Goal: Information Seeking & Learning: Find specific fact

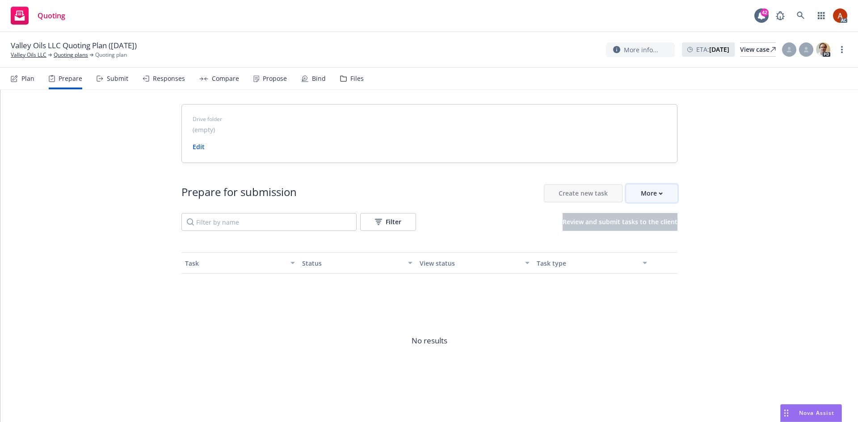
click at [651, 201] on div "More" at bounding box center [652, 193] width 22 height 17
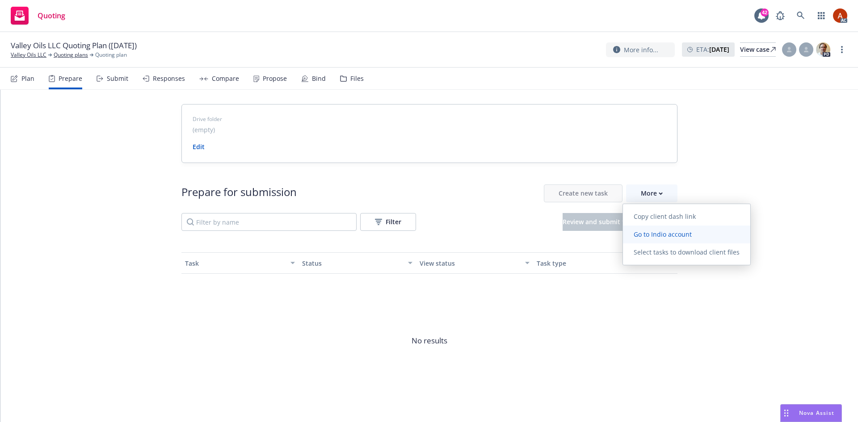
click at [653, 236] on span "Go to Indio account" at bounding box center [663, 234] width 80 height 8
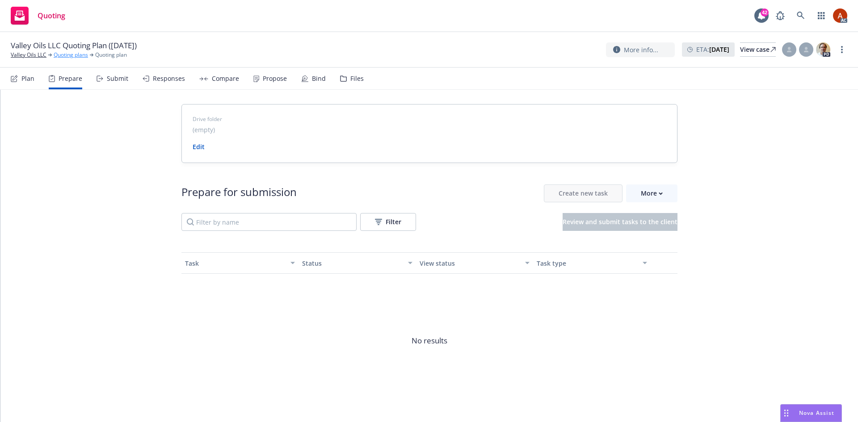
click at [72, 56] on link "Quoting plans" at bounding box center [71, 55] width 34 height 8
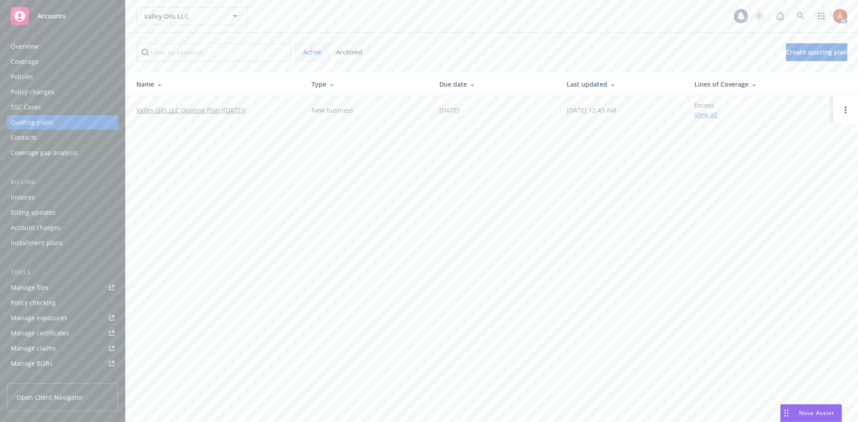
click at [22, 76] on div "Policies" at bounding box center [22, 77] width 22 height 14
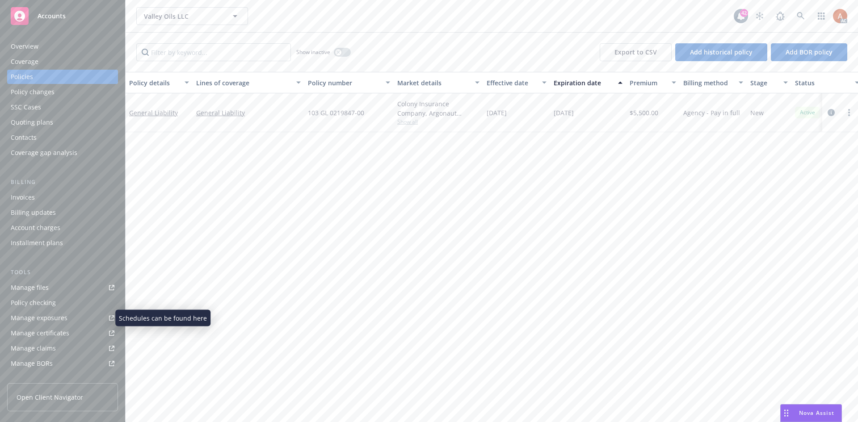
click at [54, 318] on div "Manage exposures" at bounding box center [39, 318] width 57 height 14
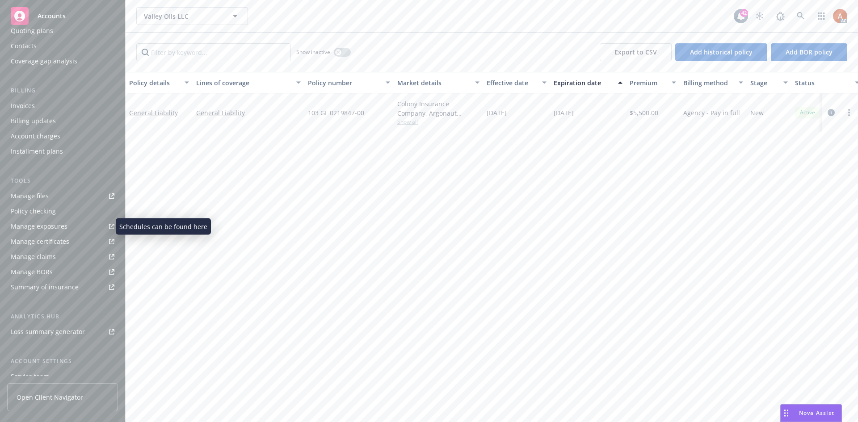
scroll to position [160, 0]
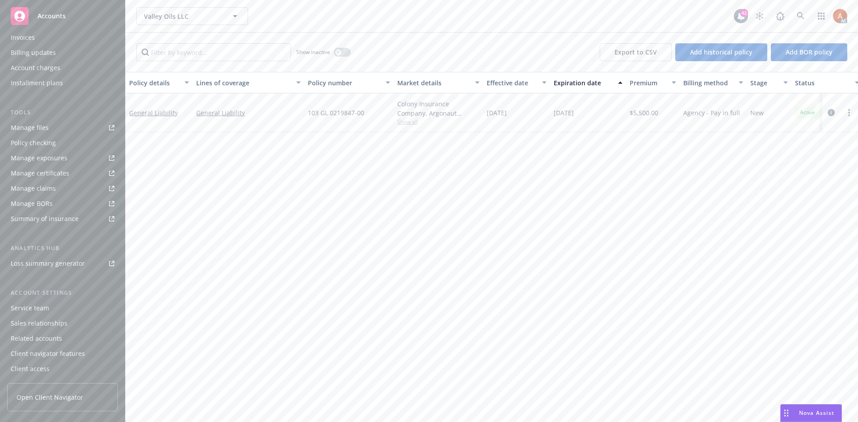
click at [33, 310] on div "Service team" at bounding box center [30, 308] width 38 height 14
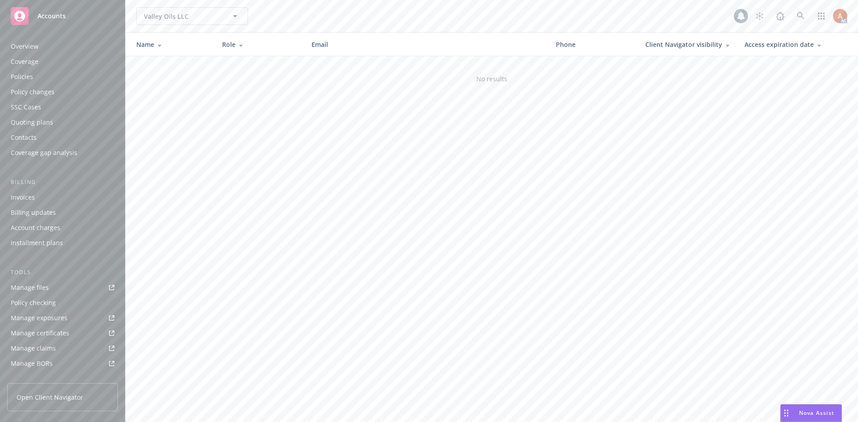
click at [25, 206] on div "Billing updates" at bounding box center [33, 213] width 45 height 14
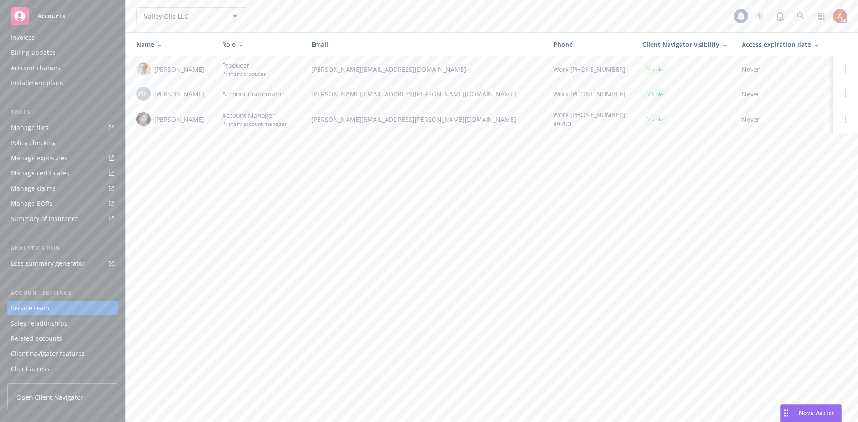
scroll to position [71, 0]
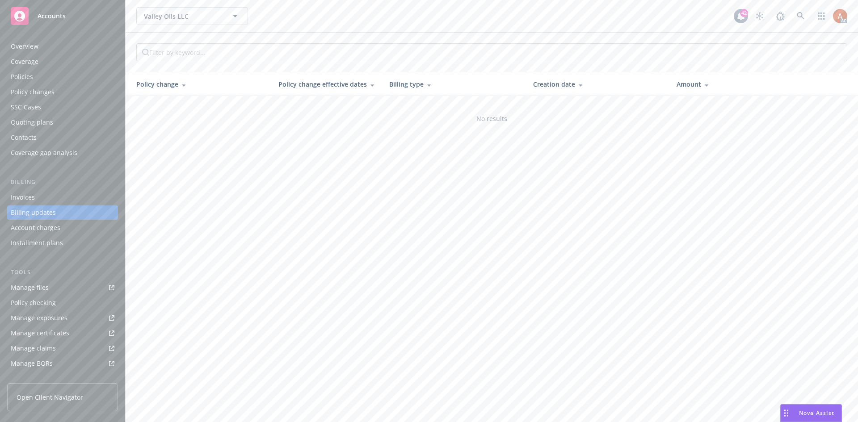
click at [19, 44] on div "Overview" at bounding box center [25, 46] width 28 height 14
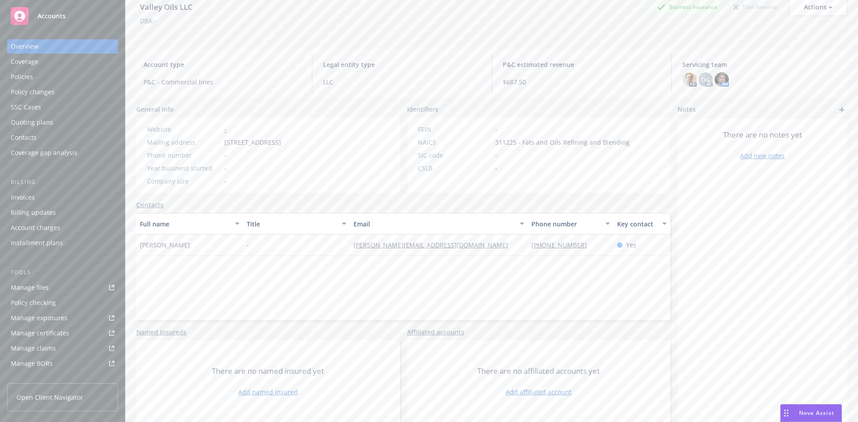
scroll to position [160, 0]
click at [22, 311] on div "Service team" at bounding box center [30, 308] width 38 height 14
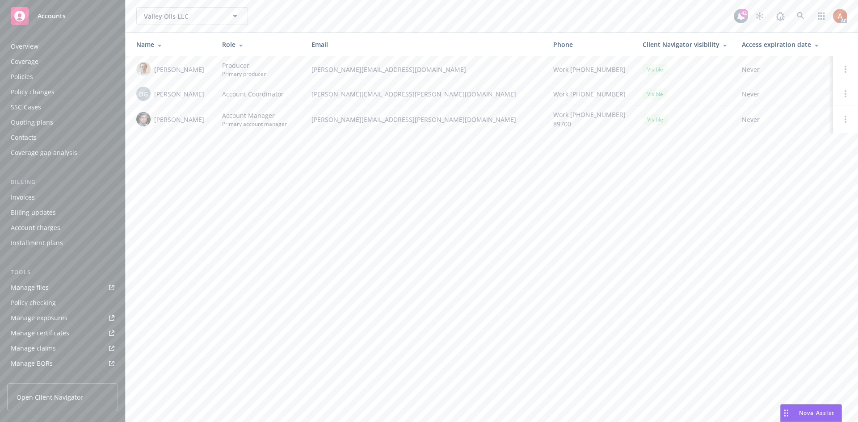
drag, startPoint x: 155, startPoint y: 119, endPoint x: 200, endPoint y: 122, distance: 45.2
click at [200, 122] on div "Marlowe Milo" at bounding box center [172, 119] width 72 height 14
copy span "Marlowe Milo"
click at [220, 178] on div "Valley Oils LLC Valley Oils LLC 42 AC Name Role Email Phone Client Navigator vi…" at bounding box center [492, 211] width 733 height 422
drag, startPoint x: 153, startPoint y: 122, endPoint x: 215, endPoint y: 122, distance: 62.1
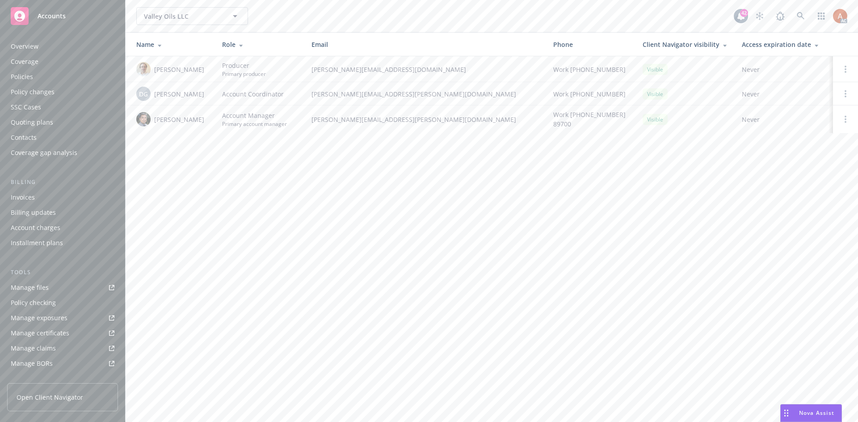
click at [215, 122] on tr "Marlowe Milo Account Manager Primary account manager marlowe.milo@newfront.com …" at bounding box center [492, 119] width 733 height 28
click at [190, 173] on div "Valley Oils LLC Valley Oils LLC 42 AC Name Role Email Phone Client Navigator vi…" at bounding box center [492, 211] width 733 height 422
drag, startPoint x: 156, startPoint y: 118, endPoint x: 194, endPoint y: 120, distance: 38.5
click at [194, 120] on div "Marlowe Milo" at bounding box center [172, 119] width 72 height 14
copy span "Marlowe Milo"
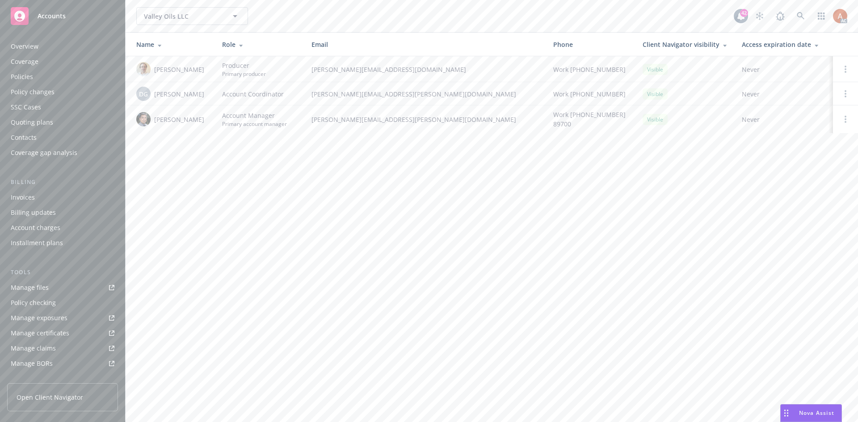
drag, startPoint x: 155, startPoint y: 93, endPoint x: 222, endPoint y: 96, distance: 66.7
click at [222, 96] on tr "DG Denisse Gonzales Account Coordinator denisse.gonzales@newfront.com Work (650…" at bounding box center [492, 93] width 733 height 23
click at [213, 217] on div "Valley Oils LLC Valley Oils LLC 42 AC Name Role Email Phone Client Navigator vi…" at bounding box center [492, 211] width 733 height 422
drag, startPoint x: 155, startPoint y: 92, endPoint x: 207, endPoint y: 96, distance: 52.5
click at [207, 96] on div "DG Denisse Gonzales" at bounding box center [172, 94] width 72 height 14
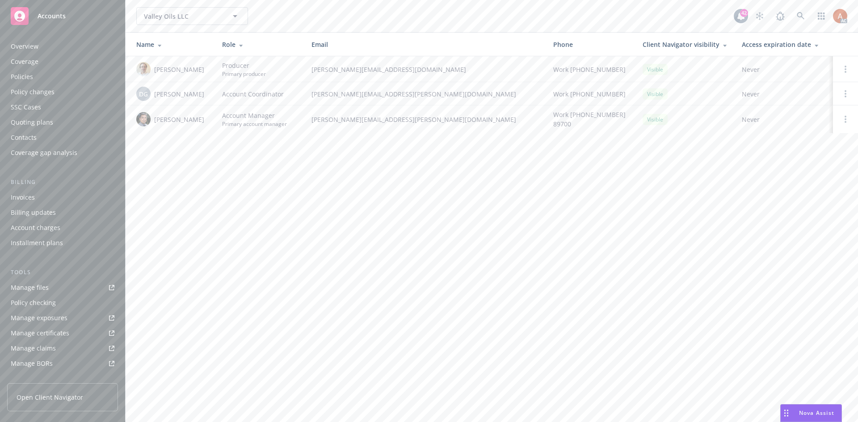
copy span "Denisse Gonzales"
click at [36, 126] on div "Quoting plans" at bounding box center [32, 122] width 42 height 14
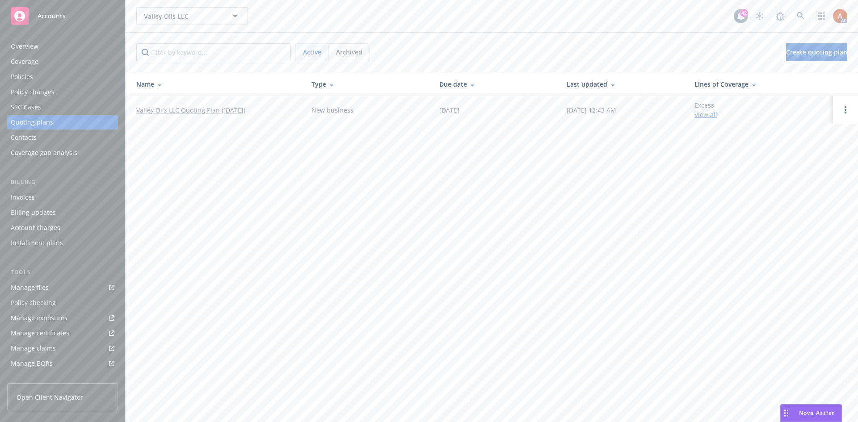
click at [363, 51] on div "Archived" at bounding box center [349, 52] width 41 height 17
click at [307, 56] on span "Active" at bounding box center [312, 51] width 18 height 9
click at [716, 116] on link "View all" at bounding box center [706, 114] width 23 height 8
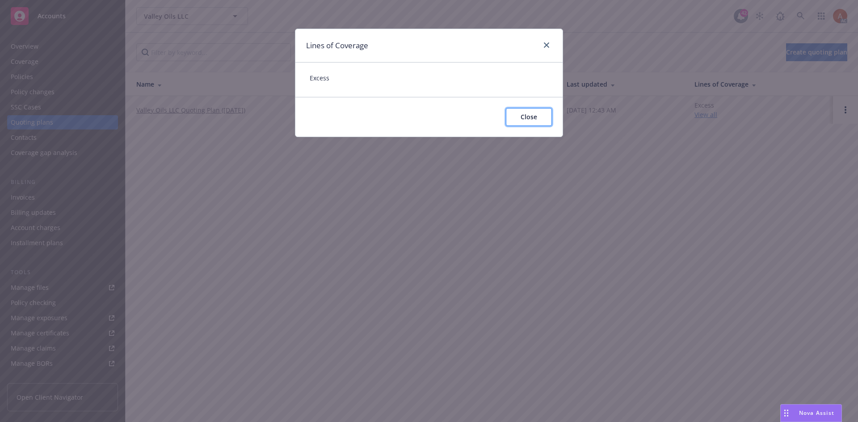
click at [548, 123] on button "Close" at bounding box center [529, 117] width 46 height 18
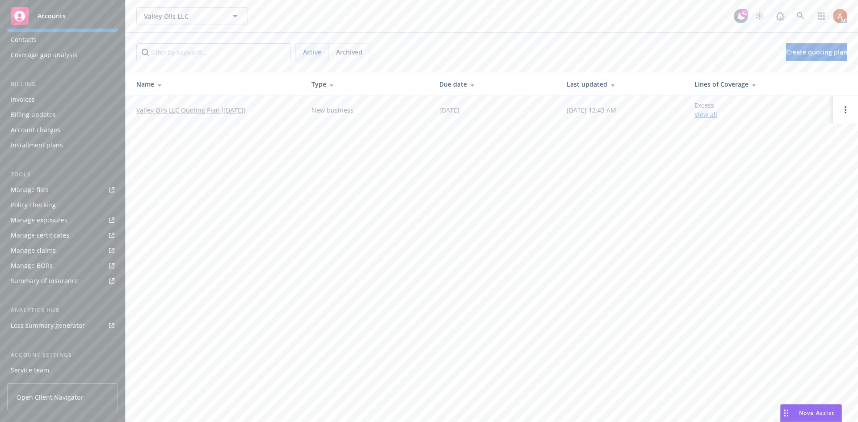
scroll to position [160, 0]
click at [36, 312] on div "Service team" at bounding box center [30, 308] width 38 height 14
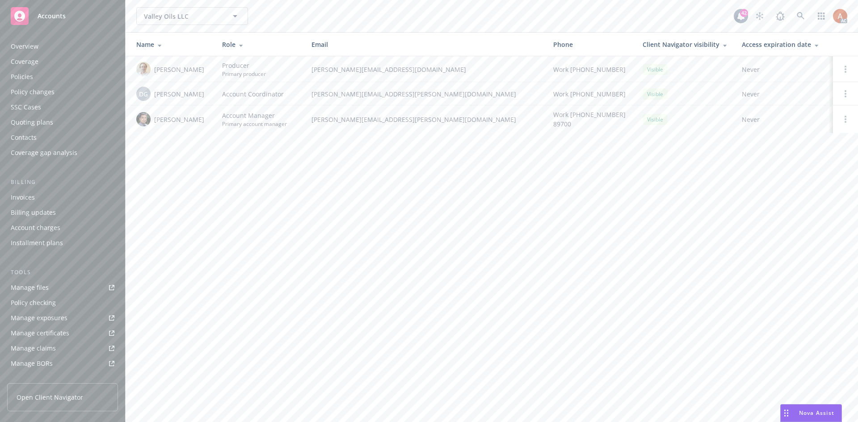
scroll to position [160, 0]
drag, startPoint x: 153, startPoint y: 119, endPoint x: 198, endPoint y: 123, distance: 45.7
click at [198, 123] on div "Marlowe Milo" at bounding box center [172, 119] width 72 height 14
copy span "Marlowe Milo"
drag, startPoint x: 215, startPoint y: 167, endPoint x: 246, endPoint y: 155, distance: 32.5
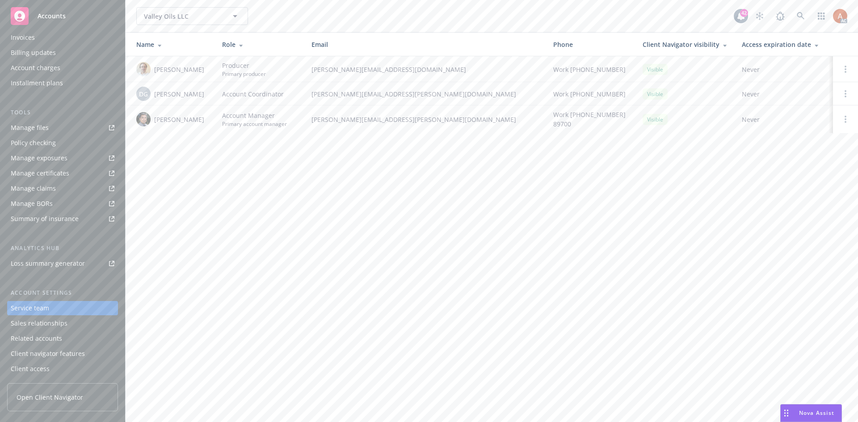
click at [215, 167] on div "Valley Oils LLC Valley Oils LLC 42 AC Name Role Email Phone Client Navigator vi…" at bounding box center [492, 211] width 733 height 422
drag, startPoint x: 312, startPoint y: 122, endPoint x: 422, endPoint y: 124, distance: 110.0
click at [422, 124] on td "marlowe.milo@newfront.com" at bounding box center [425, 119] width 242 height 28
copy span "marlowe.milo@newfront.com"
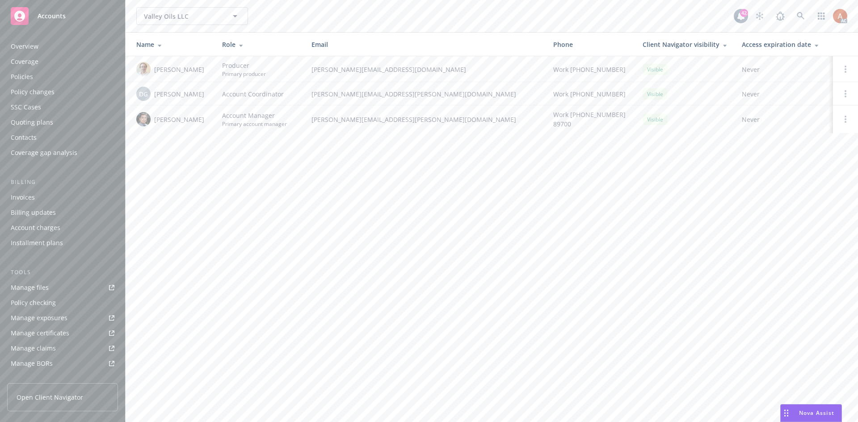
click at [22, 75] on div "Policies" at bounding box center [22, 77] width 22 height 14
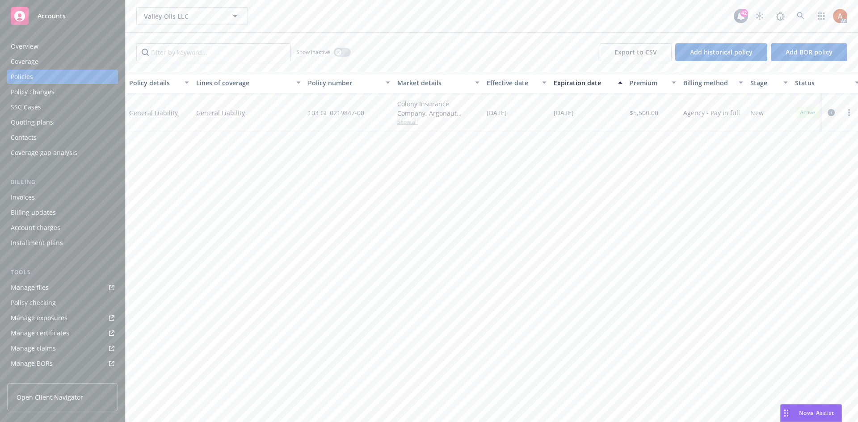
click at [830, 113] on icon "circleInformation" at bounding box center [831, 112] width 7 height 7
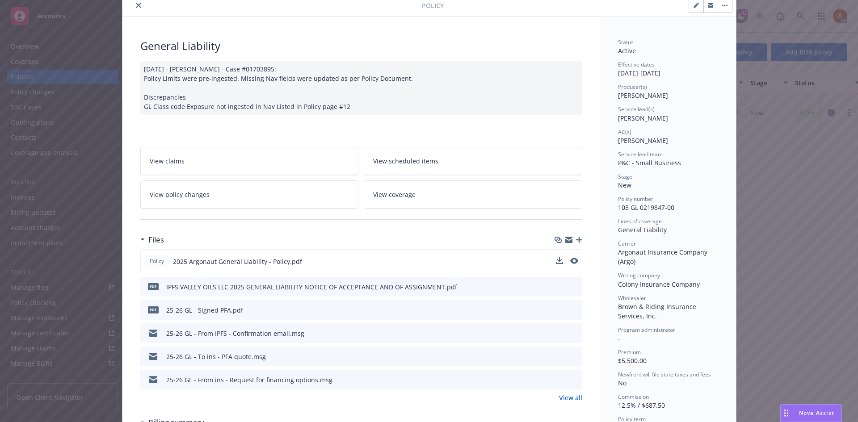
scroll to position [45, 0]
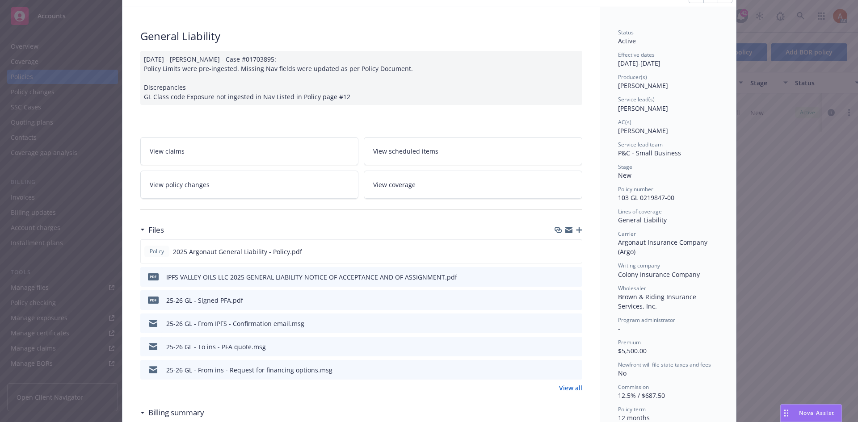
click at [561, 384] on link "View all" at bounding box center [570, 387] width 23 height 9
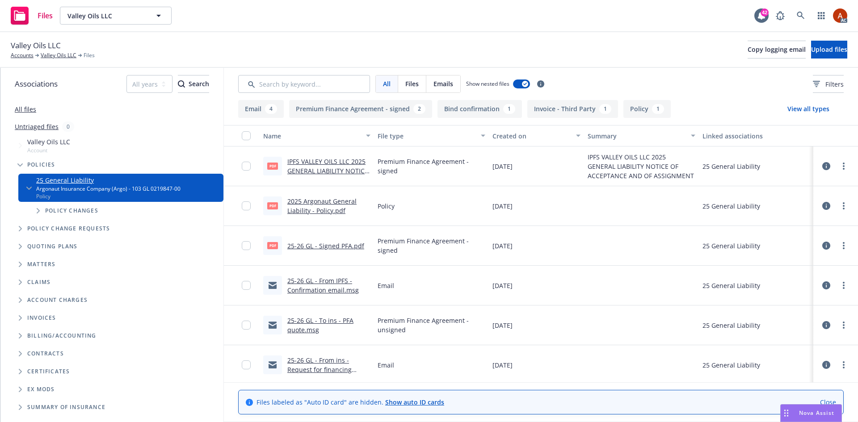
click at [638, 109] on button "Policy 1" at bounding box center [647, 109] width 47 height 18
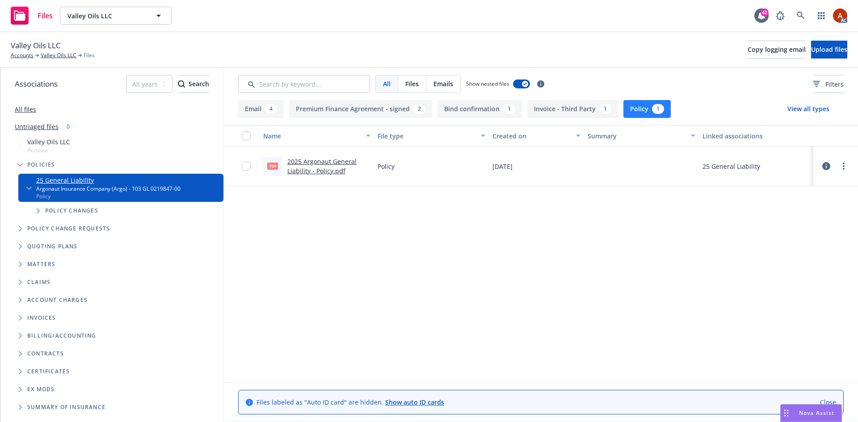
click at [316, 163] on link "2025 Argonaut General Liability - Policy.pdf" at bounding box center [321, 166] width 69 height 18
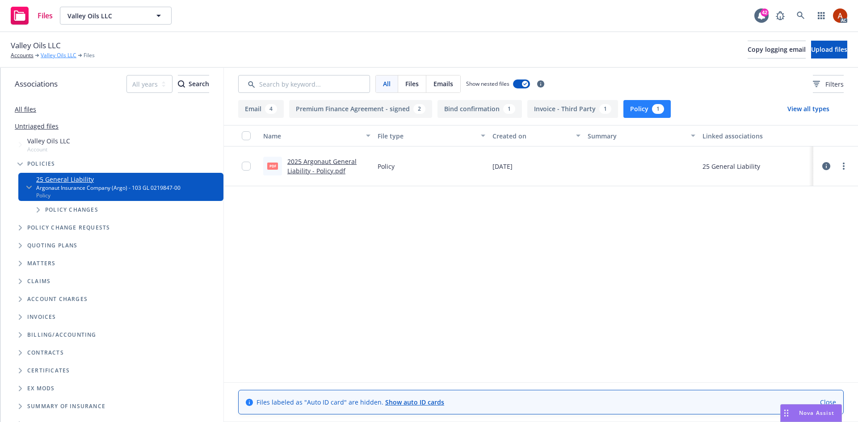
click at [61, 57] on link "Valley Oils LLC" at bounding box center [59, 55] width 36 height 8
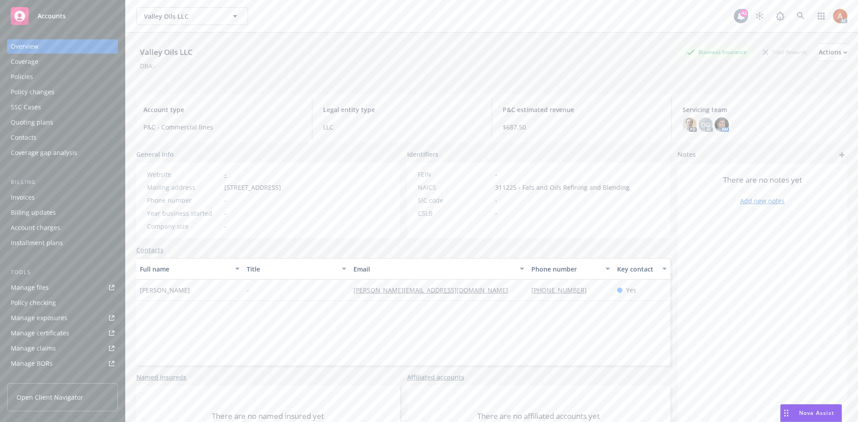
drag, startPoint x: 220, startPoint y: 186, endPoint x: 320, endPoint y: 190, distance: 99.8
click at [285, 190] on div "Mailing address [STREET_ADDRESS]" at bounding box center [213, 187] width 141 height 9
copy div "[STREET_ADDRESS]"
click at [502, 189] on span "311225 - Fats and Oils Refining and Blending" at bounding box center [562, 187] width 135 height 9
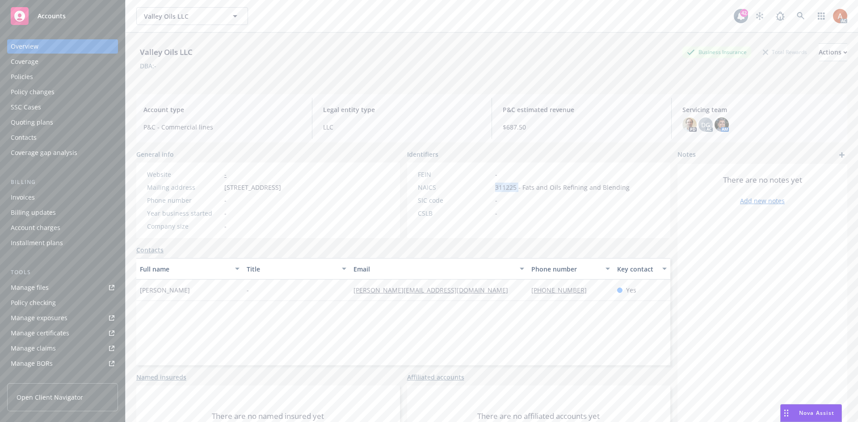
copy span "311225"
drag, startPoint x: 135, startPoint y: 299, endPoint x: 188, endPoint y: 300, distance: 52.8
click at [188, 300] on div "Valley Oils LLC Business Insurance Total Rewards Actions DBA: - Account type P&…" at bounding box center [492, 244] width 733 height 422
copy span "Keith Walker"
click at [324, 334] on div "Full name Title Email Phone number Key contact Keith Walker - walker@valleyoils…" at bounding box center [403, 311] width 534 height 107
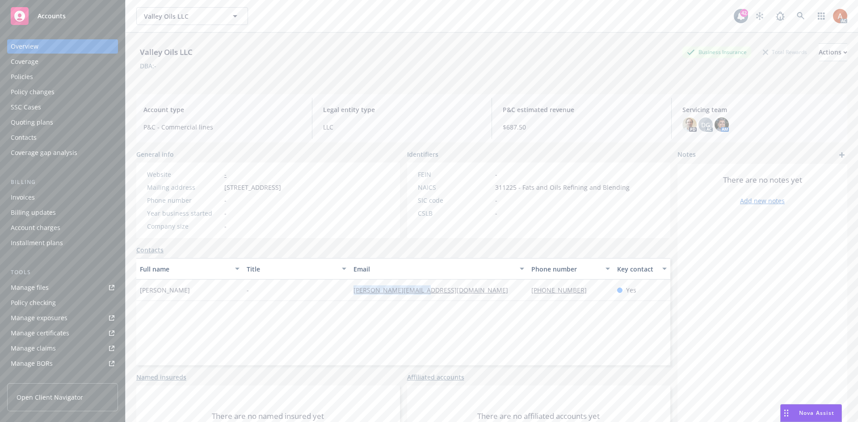
drag, startPoint x: 338, startPoint y: 297, endPoint x: 444, endPoint y: 299, distance: 106.4
click at [444, 299] on div "Keith Walker - walker@valleyoils.net 619-892-7184 Yes" at bounding box center [403, 290] width 534 height 21
copy div "walker@valleyoils.net"
click at [567, 334] on div "Full name Title Email Phone number Key contact Keith Walker - walker@valleyoils…" at bounding box center [403, 311] width 534 height 107
drag, startPoint x: 520, startPoint y: 300, endPoint x: 586, endPoint y: 295, distance: 65.5
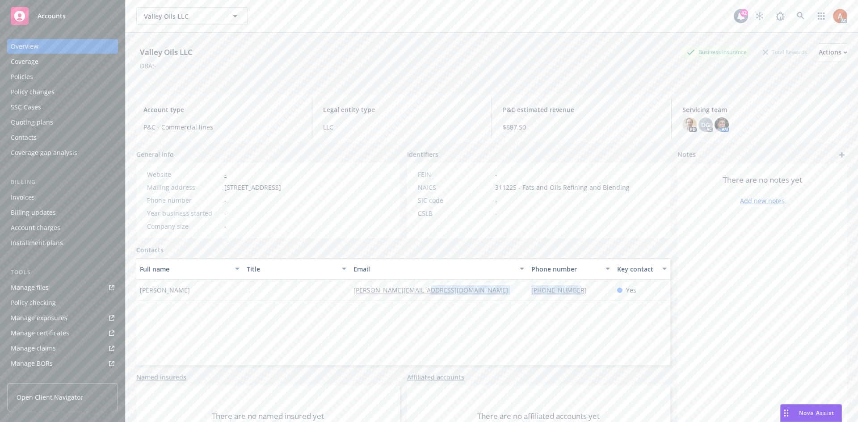
click at [580, 296] on div "Keith Walker - walker@valleyoils.net 619-892-7184 Yes" at bounding box center [403, 290] width 534 height 21
copy div "619-892-7184"
click at [591, 343] on div "Full name Title Email Phone number Key contact Keith Walker - walker@valleyoils…" at bounding box center [403, 311] width 534 height 107
click at [26, 77] on div "Policies" at bounding box center [22, 77] width 22 height 14
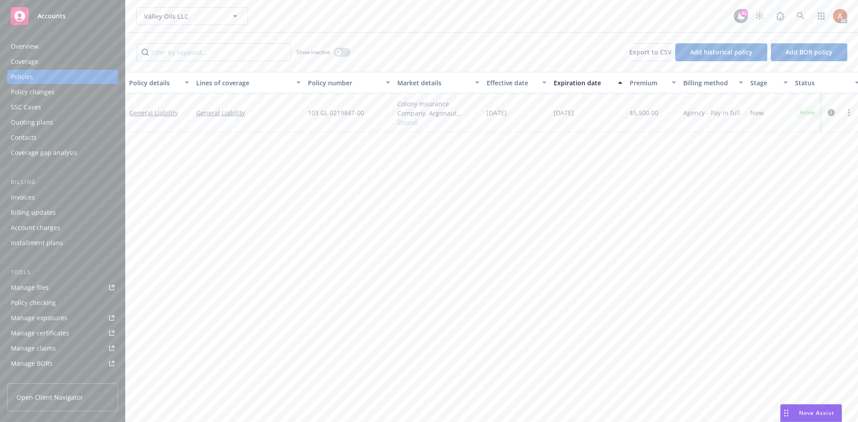
click at [18, 45] on div "Overview" at bounding box center [25, 46] width 28 height 14
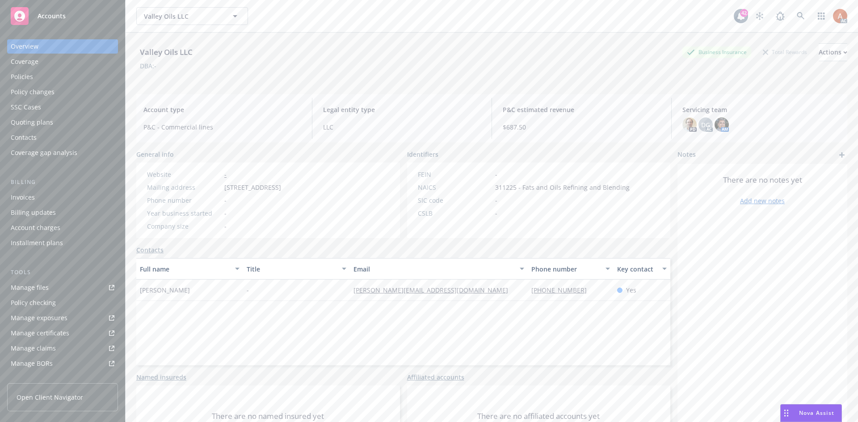
click at [49, 302] on div "Policy checking" at bounding box center [33, 303] width 45 height 14
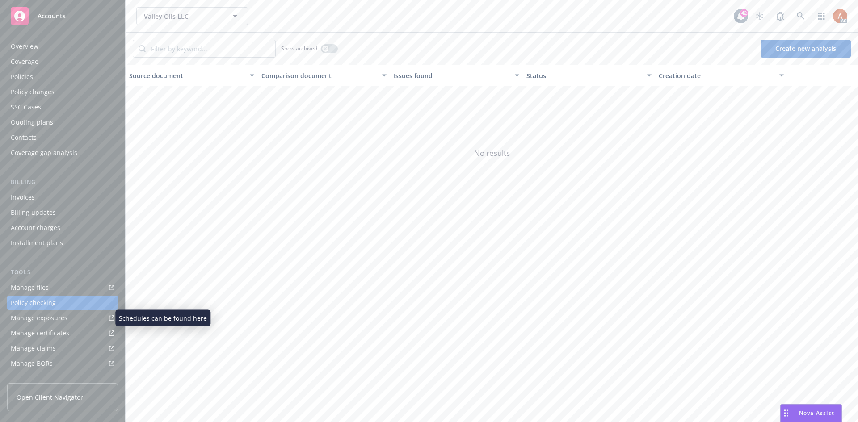
click at [48, 317] on div "Manage exposures" at bounding box center [39, 318] width 57 height 14
click at [26, 46] on div "Overview" at bounding box center [25, 46] width 28 height 14
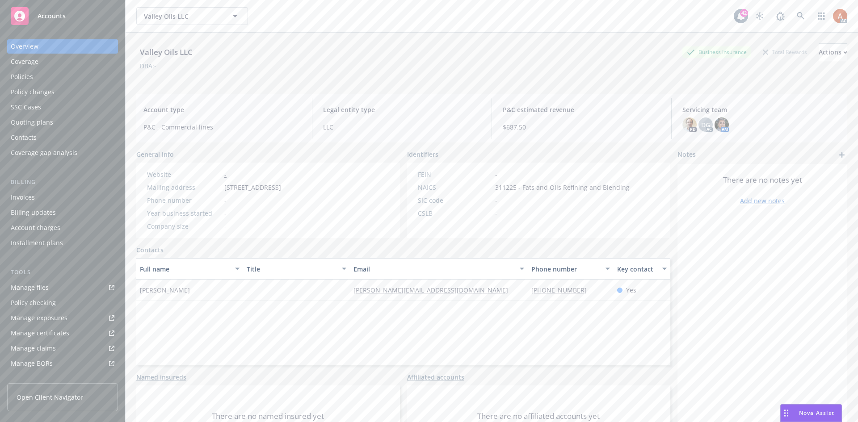
drag, startPoint x: 220, startPoint y: 187, endPoint x: 319, endPoint y: 189, distance: 99.2
click at [285, 189] on div "Mailing address 3525 Del Mar Heights Road #791, San Diego , CA, 92130" at bounding box center [213, 187] width 141 height 9
drag, startPoint x: 324, startPoint y: 190, endPoint x: 352, endPoint y: 189, distance: 27.7
click at [281, 189] on span "3525 Del Mar Heights Road #791, San Diego , CA, 92130" at bounding box center [252, 187] width 57 height 9
click at [281, 187] on span "3525 Del Mar Heights Road #791, San Diego , CA, 92130" at bounding box center [252, 187] width 57 height 9
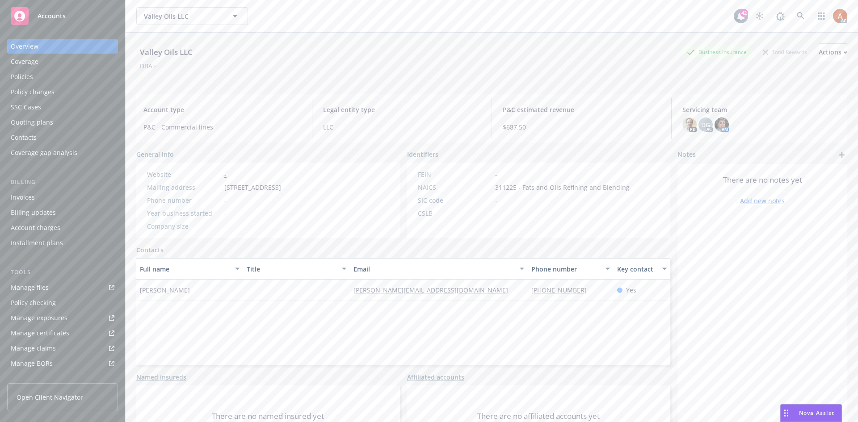
click at [281, 187] on span "3525 Del Mar Heights Road #791, San Diego , CA, 92130" at bounding box center [252, 187] width 57 height 9
copy span "CA"
click at [226, 192] on span "3525 Del Mar Heights Road #791, San Diego , CA, 92130" at bounding box center [252, 187] width 57 height 9
copy span "92130"
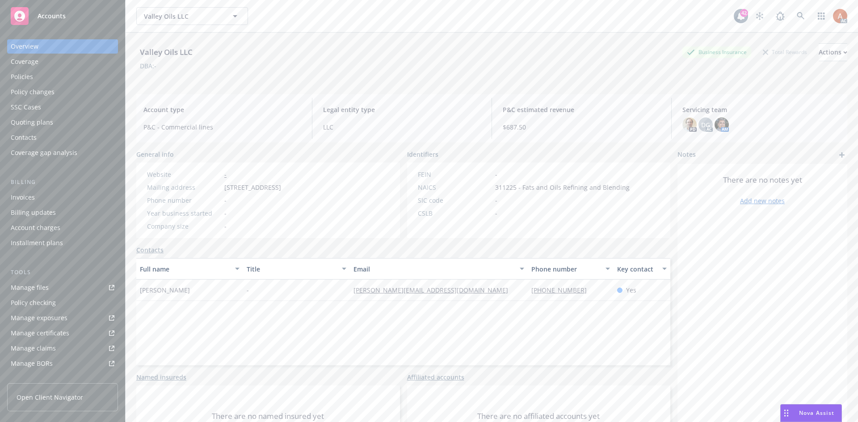
click at [244, 218] on div "Year business started -" at bounding box center [213, 213] width 141 height 9
drag, startPoint x: 222, startPoint y: 186, endPoint x: 252, endPoint y: 199, distance: 33.0
click at [252, 192] on div "Mailing address 3525 Del Mar Heights Road #791, San Diego , CA, 92130" at bounding box center [213, 187] width 141 height 9
copy div "3525 Del Mar Heights Road #791, San Diego , CA, 92130"
click at [285, 231] on div "Company size -" at bounding box center [213, 226] width 141 height 9
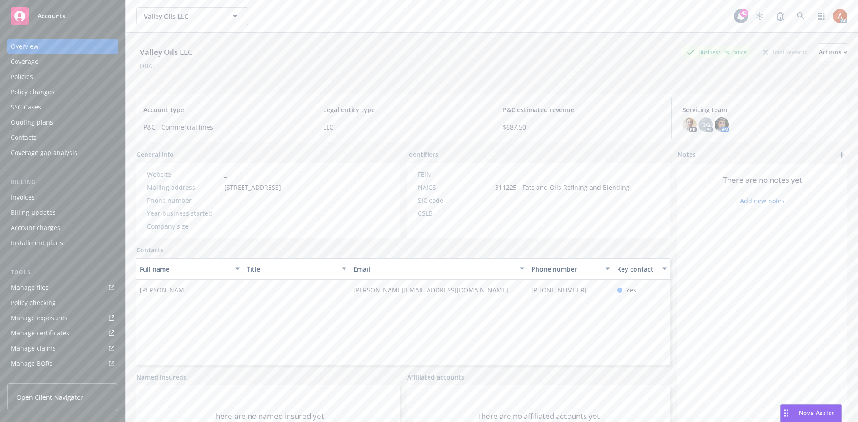
drag, startPoint x: 219, startPoint y: 188, endPoint x: 303, endPoint y: 199, distance: 84.8
click at [285, 192] on div "Mailing address 3525 Del Mar Heights Road #791, San Diego , CA, 92130" at bounding box center [213, 187] width 141 height 9
copy div "3525 Del Mar Heights Road #791, San Diego , CA, 92130"
click at [34, 306] on div "Service team" at bounding box center [30, 308] width 38 height 14
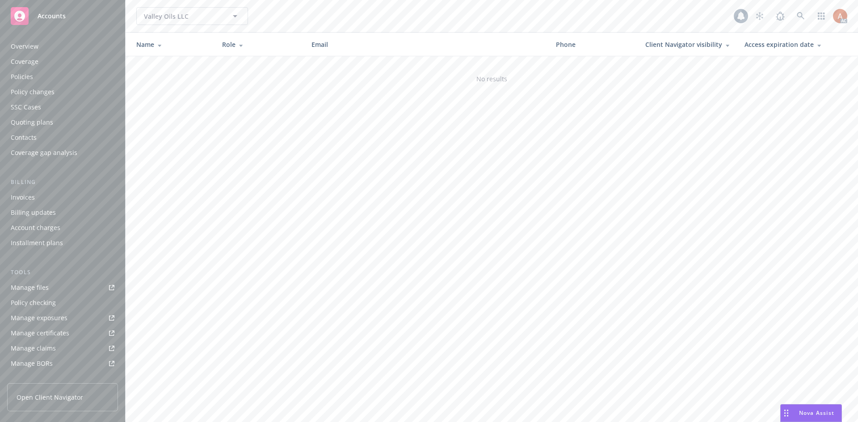
scroll to position [160, 0]
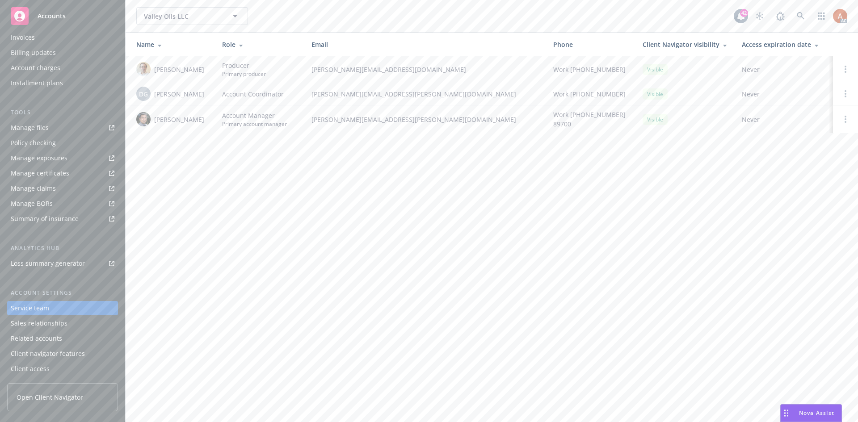
drag, startPoint x: 157, startPoint y: 69, endPoint x: 210, endPoint y: 71, distance: 53.2
click at [210, 71] on td "Angelo Dionisiou" at bounding box center [170, 69] width 89 height 26
click at [18, 46] on div "Overview" at bounding box center [25, 46] width 28 height 14
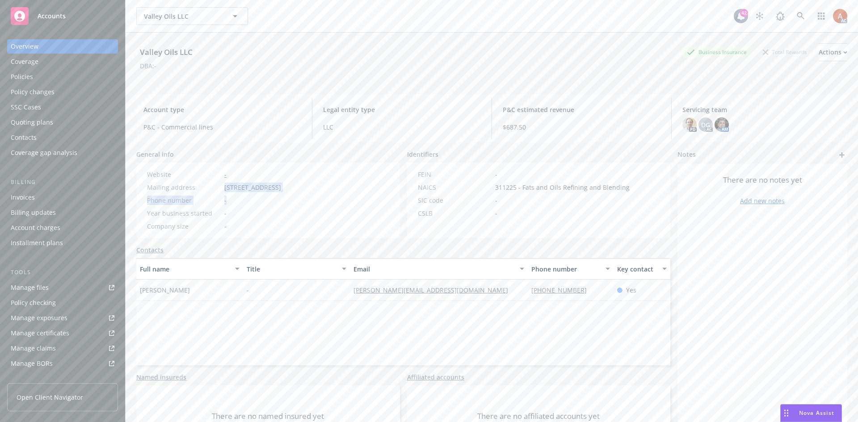
drag, startPoint x: 225, startPoint y: 185, endPoint x: 309, endPoint y: 205, distance: 86.2
click at [285, 205] on div "Website - Mailing address 3525 Del Mar Heights Road #791, San Diego , CA, 92130…" at bounding box center [213, 200] width 141 height 61
click at [26, 79] on div "Policies" at bounding box center [22, 77] width 22 height 14
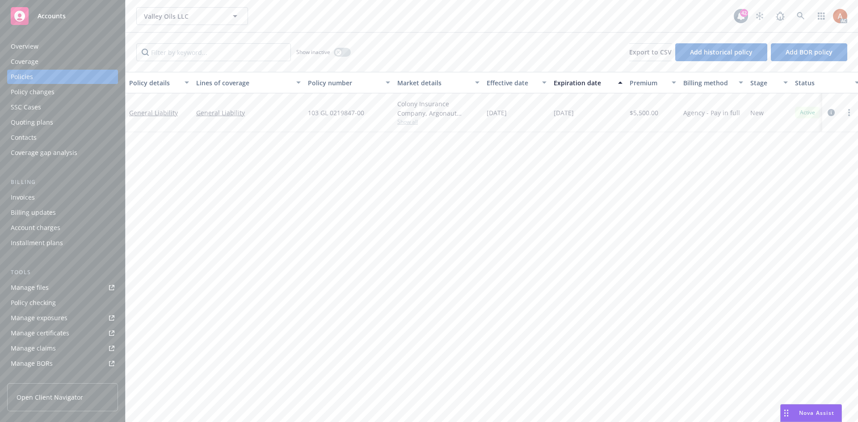
click at [17, 46] on div "Overview" at bounding box center [25, 46] width 28 height 14
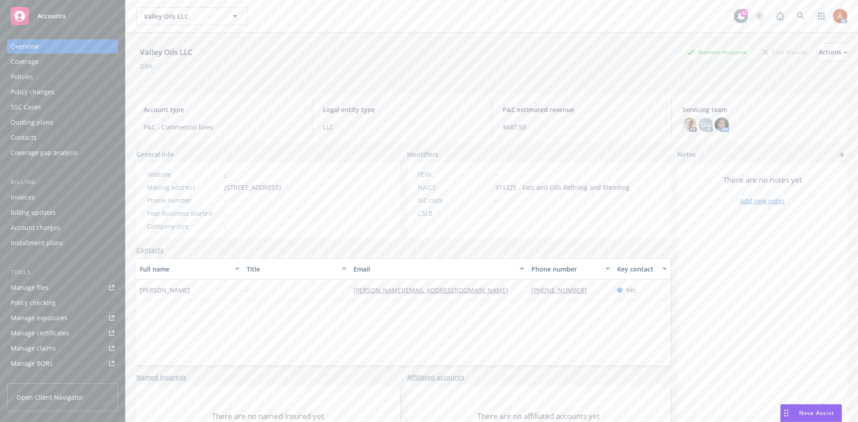
drag, startPoint x: 219, startPoint y: 186, endPoint x: 248, endPoint y: 202, distance: 32.6
click at [248, 202] on div "Website - Mailing address 3525 Del Mar Heights Road #791, San Diego , CA, 92130…" at bounding box center [213, 200] width 141 height 61
copy div "3525 Del Mar Heights Road #791, San Diego , CA, 92130"
click at [253, 217] on div "Website - Mailing address 3525 Del Mar Heights Road #791, San Diego , CA, 92130…" at bounding box center [213, 200] width 141 height 61
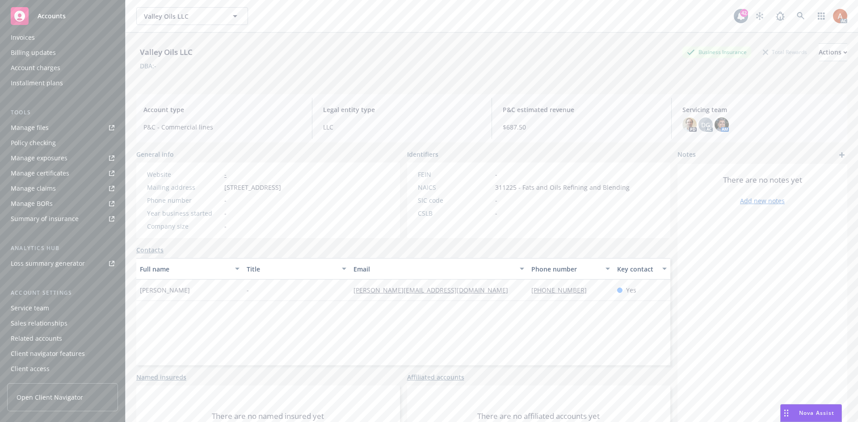
click at [42, 312] on div "Service team" at bounding box center [30, 308] width 38 height 14
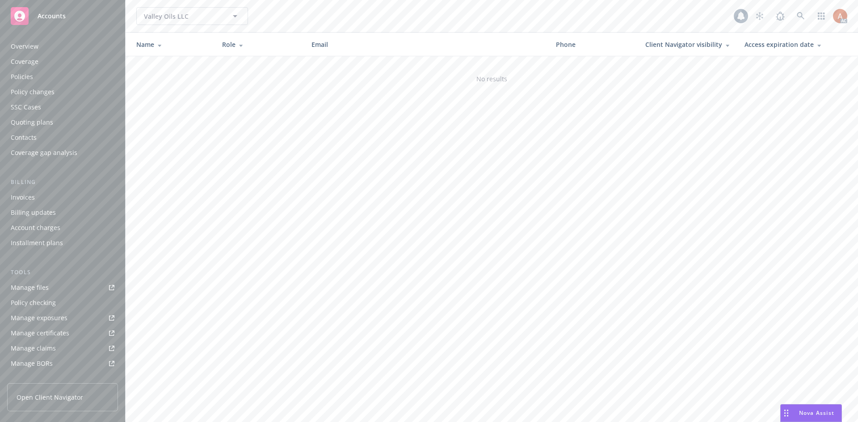
scroll to position [160, 0]
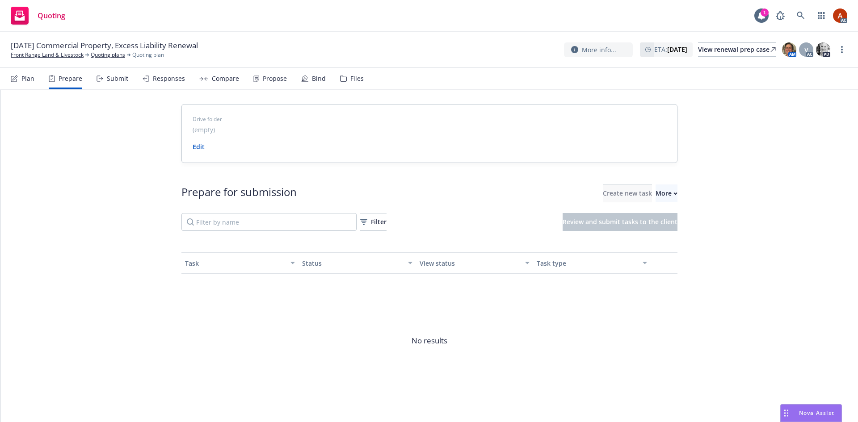
click at [666, 233] on span "Go to Indio account" at bounding box center [663, 234] width 80 height 8
click at [111, 57] on link "Quoting plans" at bounding box center [108, 55] width 34 height 8
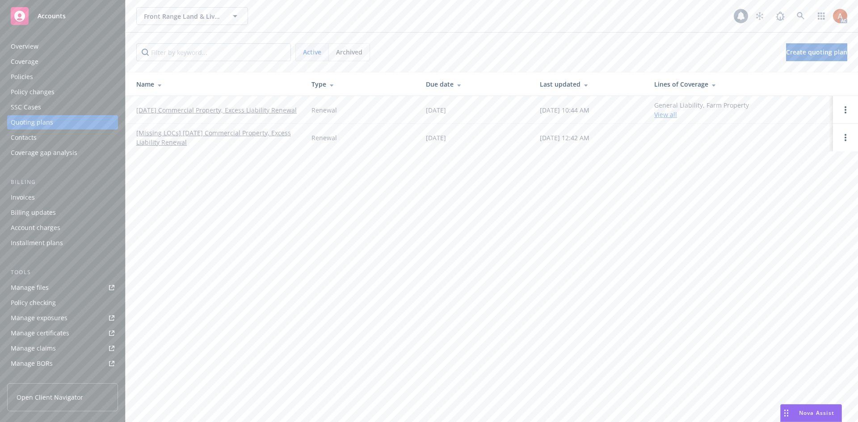
click at [22, 73] on div "Policies" at bounding box center [22, 77] width 22 height 14
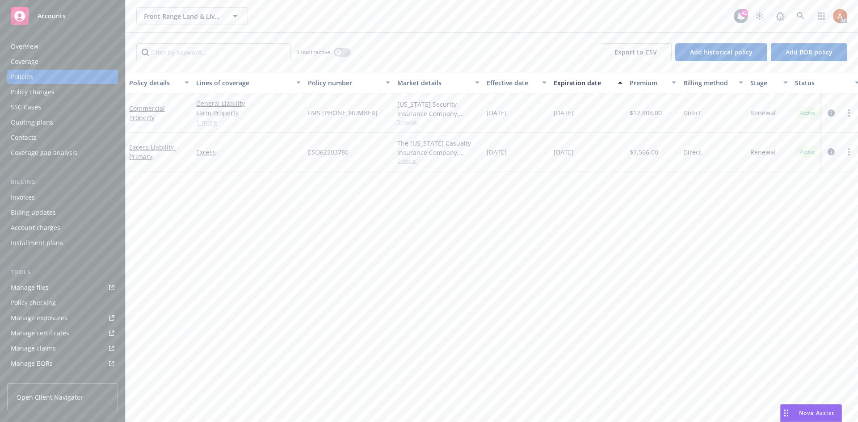
click at [202, 123] on link "1 more" at bounding box center [248, 122] width 105 height 9
click at [801, 14] on icon at bounding box center [801, 16] width 8 height 8
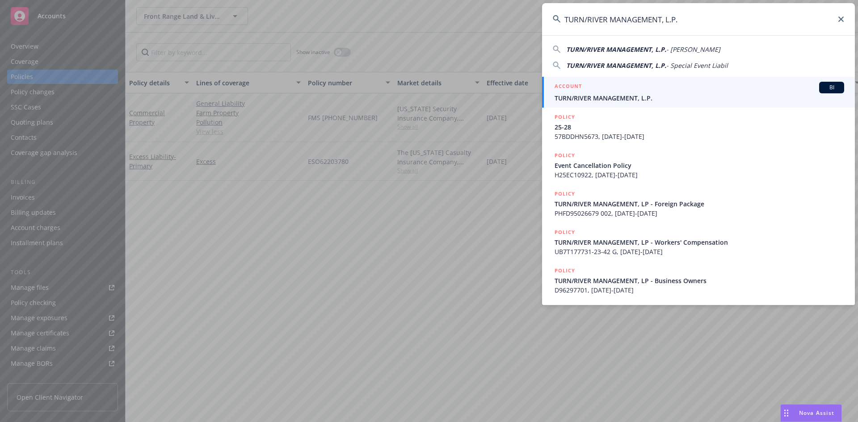
type input "TURN/RIVER MANAGEMENT, L.P."
click at [570, 87] on h5 "ACCOUNT" at bounding box center [568, 87] width 27 height 11
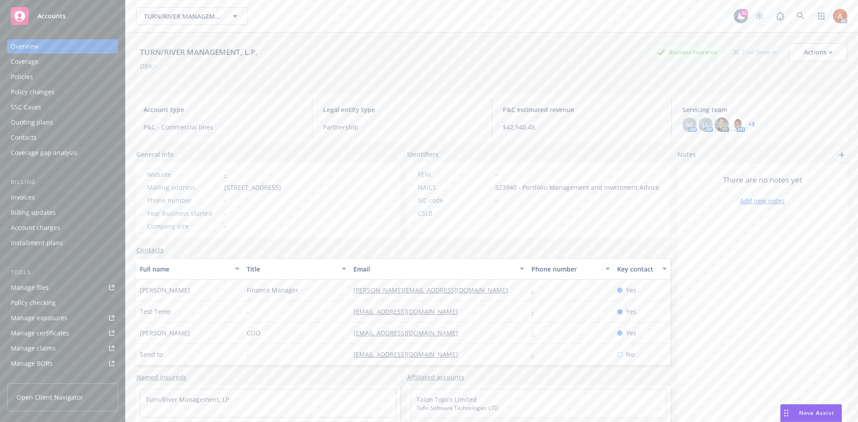
click at [20, 76] on div "Policies" at bounding box center [22, 77] width 22 height 14
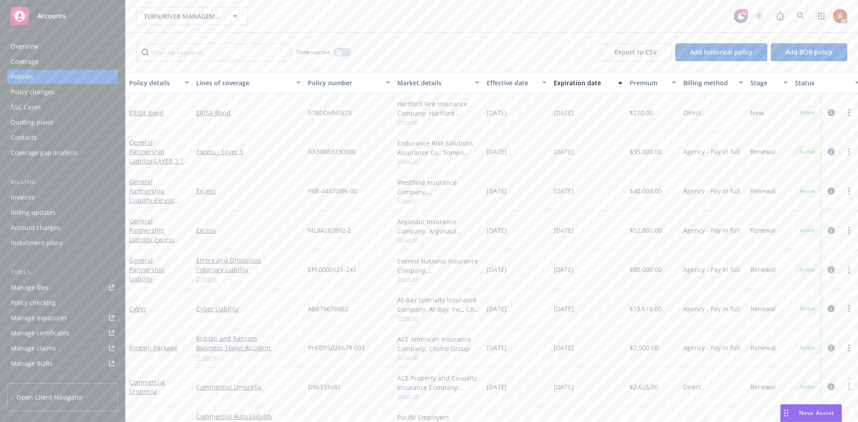
click at [206, 278] on link "2 more" at bounding box center [248, 278] width 105 height 9
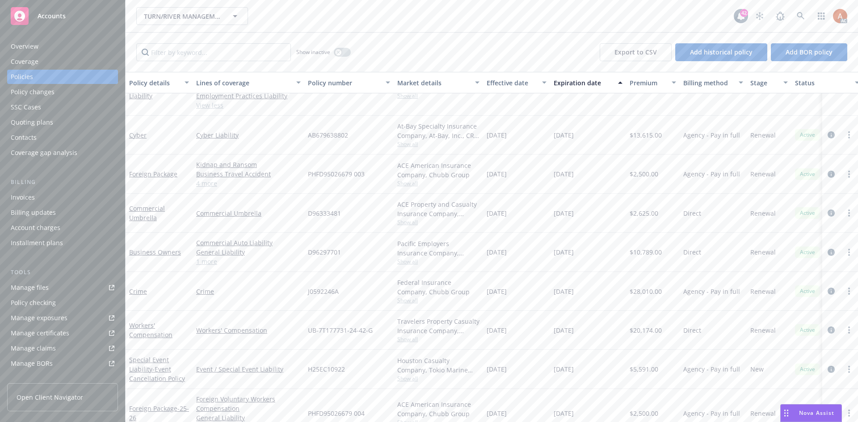
scroll to position [254, 0]
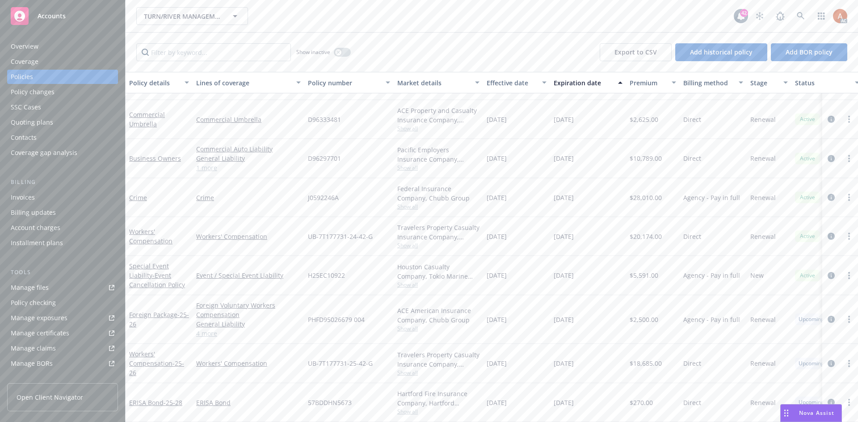
click at [204, 167] on div "Commercial Auto Liability General Liability Commercial Property 1 more" at bounding box center [249, 158] width 112 height 39
click at [202, 163] on link "1 more" at bounding box center [248, 167] width 105 height 9
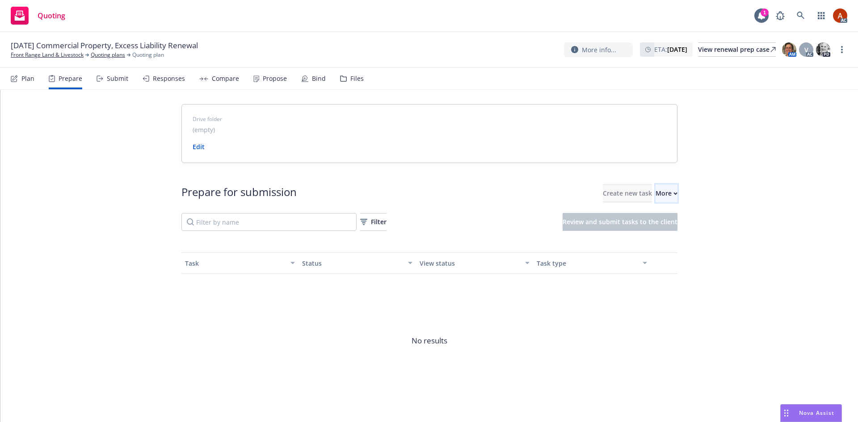
click at [656, 195] on div "More" at bounding box center [667, 193] width 22 height 17
click at [655, 235] on span "Go to Indio account" at bounding box center [663, 234] width 80 height 8
drag, startPoint x: 101, startPoint y: 56, endPoint x: 189, endPoint y: 56, distance: 87.6
click at [101, 56] on link "Quoting plans" at bounding box center [108, 55] width 34 height 8
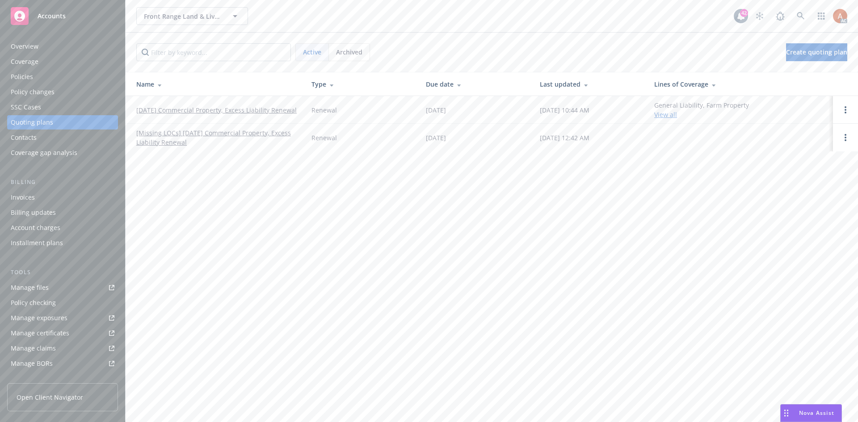
click at [25, 80] on div "Policies" at bounding box center [22, 77] width 22 height 14
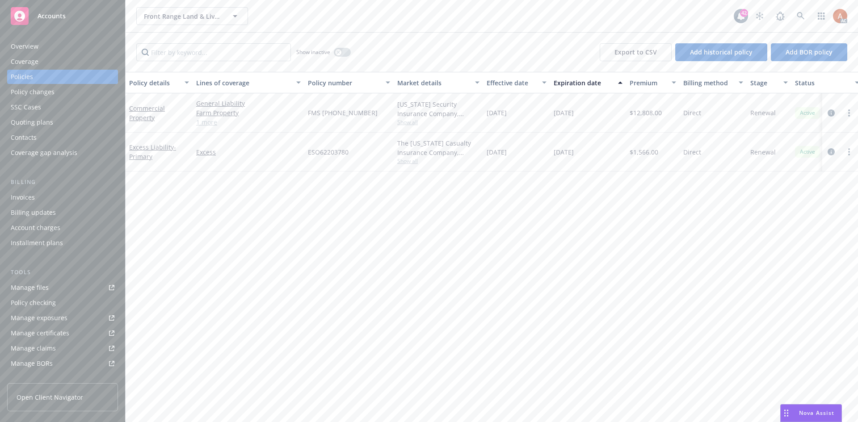
click at [215, 126] on link "1 more" at bounding box center [248, 122] width 105 height 9
click at [32, 47] on div "Overview" at bounding box center [25, 46] width 28 height 14
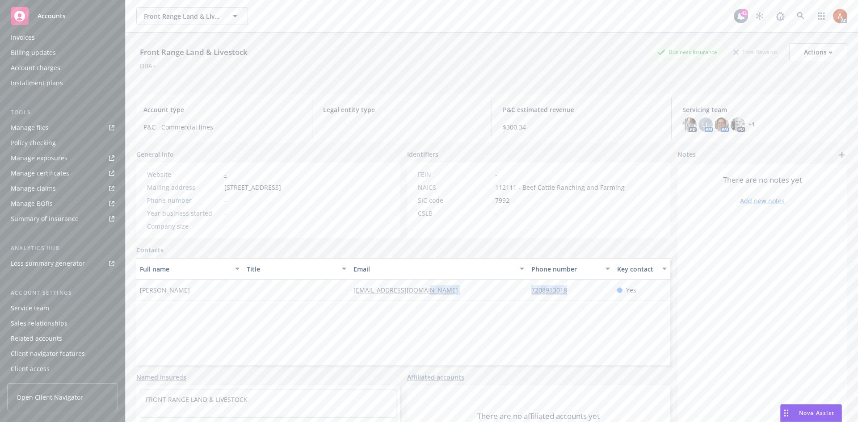
drag, startPoint x: 509, startPoint y: 295, endPoint x: 582, endPoint y: 295, distance: 73.7
click at [582, 295] on div "Benjamin Schulein - bschulein67@gmail.com 7208913018 Yes" at bounding box center [403, 290] width 534 height 21
click at [398, 356] on div "Full name Title Email Phone number Key contact Benjamin Schulein - bschulein67@…" at bounding box center [403, 311] width 534 height 107
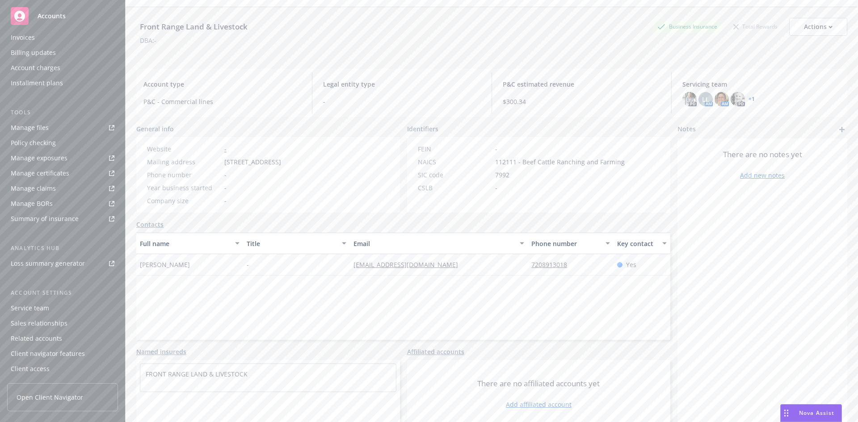
scroll to position [45, 0]
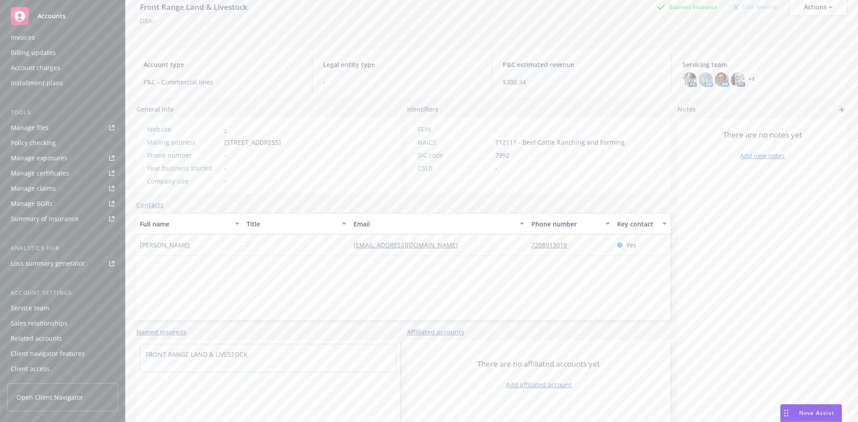
click at [27, 308] on div "Service team" at bounding box center [30, 308] width 38 height 14
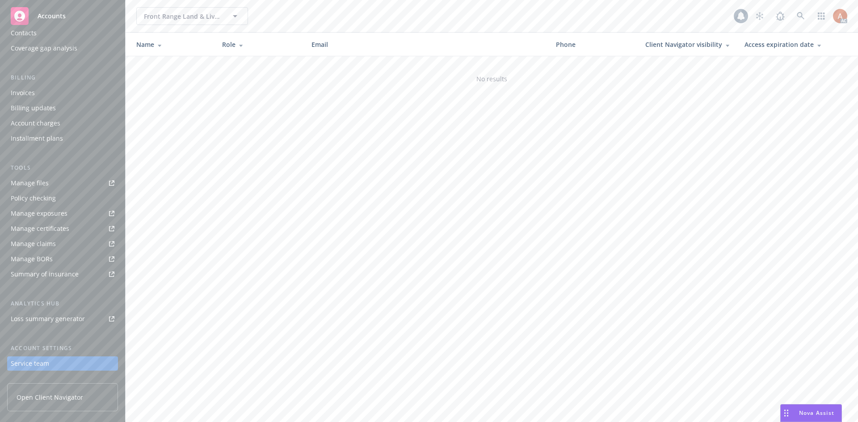
scroll to position [26, 0]
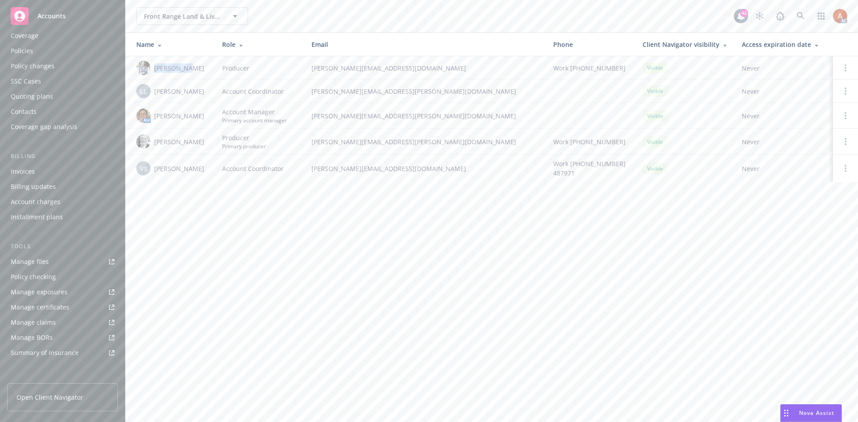
drag, startPoint x: 154, startPoint y: 68, endPoint x: 206, endPoint y: 72, distance: 52.4
click at [206, 72] on div "[PERSON_NAME]" at bounding box center [172, 68] width 72 height 14
copy span "[PERSON_NAME]"
drag, startPoint x: 153, startPoint y: 93, endPoint x: 205, endPoint y: 95, distance: 52.4
click at [204, 93] on div "LL Lacy Lipetzky" at bounding box center [172, 91] width 72 height 14
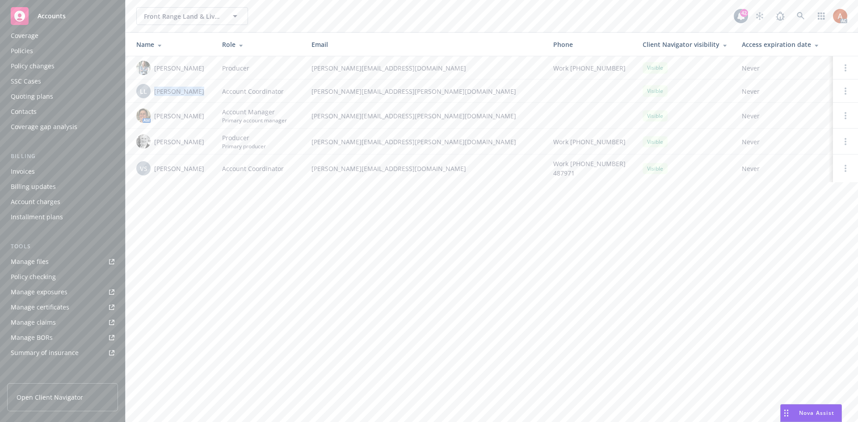
copy span "[PERSON_NAME]"
drag, startPoint x: 153, startPoint y: 169, endPoint x: 199, endPoint y: 170, distance: 46.1
click at [199, 170] on div "VS Vivian Singer" at bounding box center [172, 168] width 72 height 14
copy span "[PERSON_NAME]"
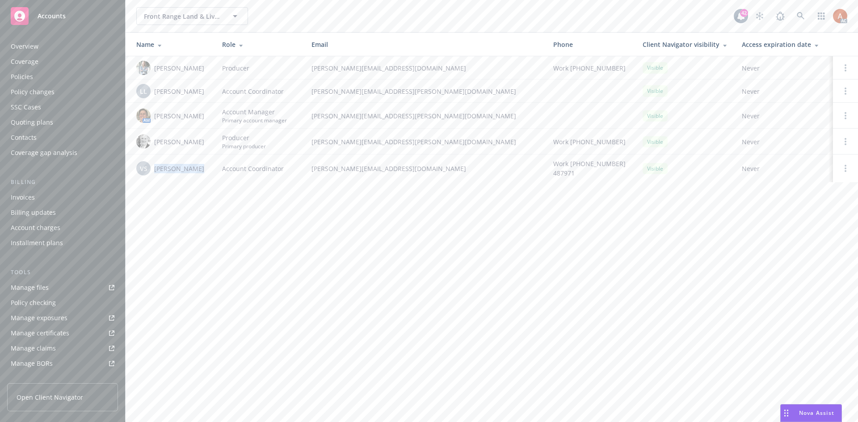
click at [38, 120] on div "Quoting plans" at bounding box center [32, 122] width 42 height 14
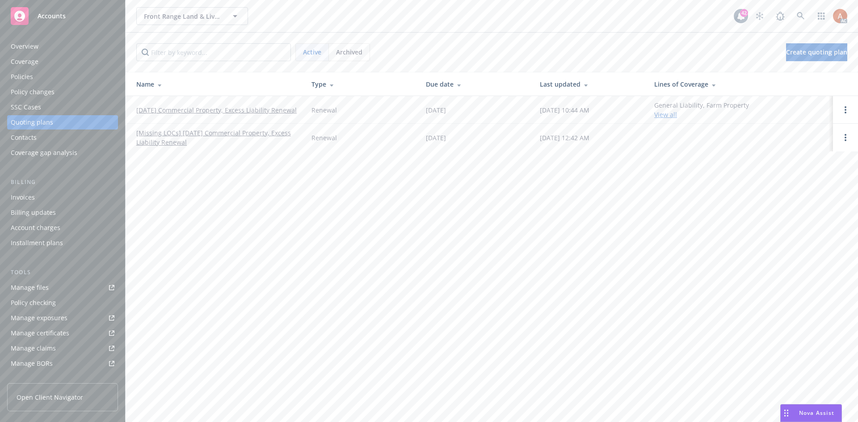
drag, startPoint x: 135, startPoint y: 97, endPoint x: 178, endPoint y: 120, distance: 49.2
click at [178, 120] on td "10/15/25 Commercial Property, Excess Liability Renewal" at bounding box center [215, 110] width 179 height 28
copy link "10/15/25 Commercial Property, Excess Liability Renewal"
click at [31, 78] on div "Policies" at bounding box center [22, 77] width 22 height 14
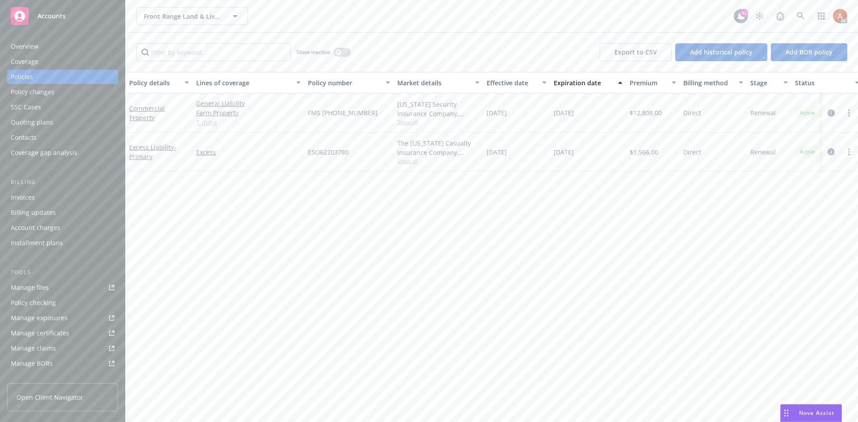
click at [208, 126] on link "1 more" at bounding box center [248, 122] width 105 height 9
click at [834, 117] on icon "circleInformation" at bounding box center [831, 117] width 7 height 7
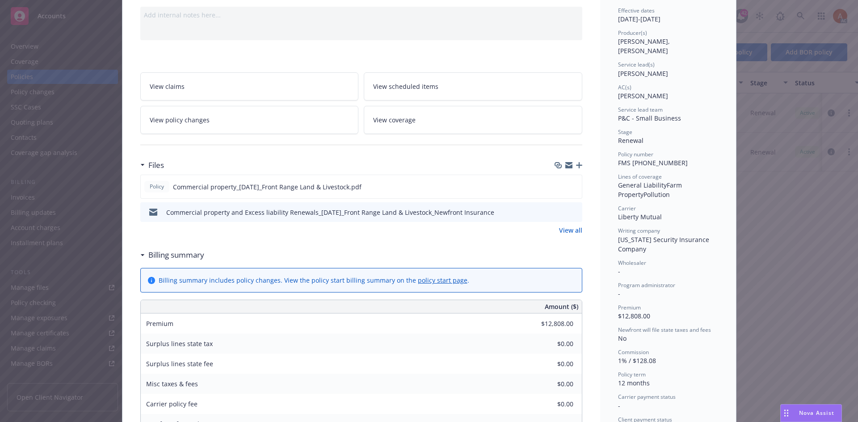
scroll to position [89, 0]
click at [565, 228] on link "View all" at bounding box center [570, 229] width 23 height 9
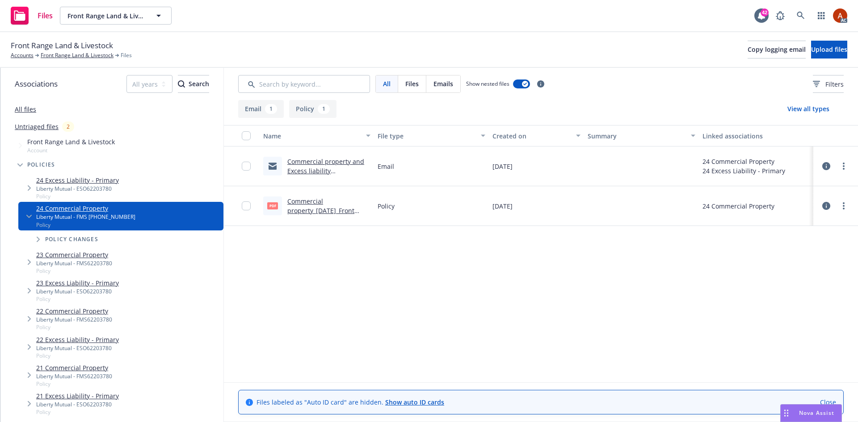
click at [312, 108] on button "Policy 1" at bounding box center [312, 109] width 47 height 18
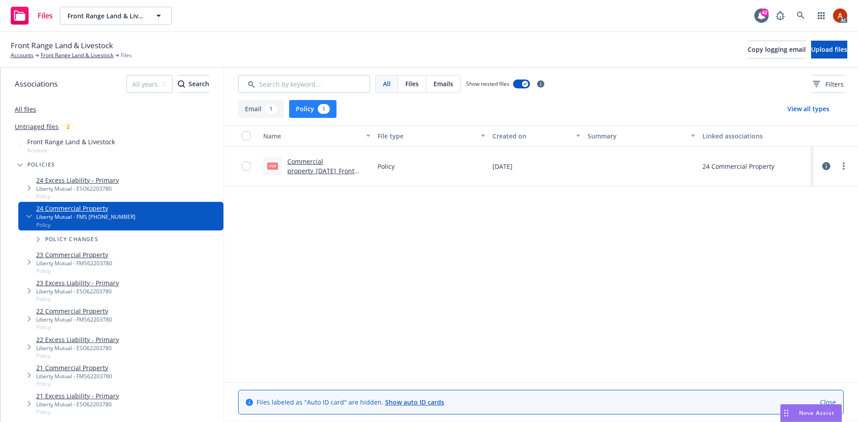
click at [319, 163] on link "Commercial property_[DATE]_Front Range Land & Livestock.pdf" at bounding box center [328, 170] width 82 height 27
click at [65, 62] on div "Front Range Land & Livestock Accounts Front Range Land & Livestock Files Copy l…" at bounding box center [429, 50] width 858 height 36
click at [66, 59] on link "Front Range Land & Livestock" at bounding box center [77, 55] width 73 height 8
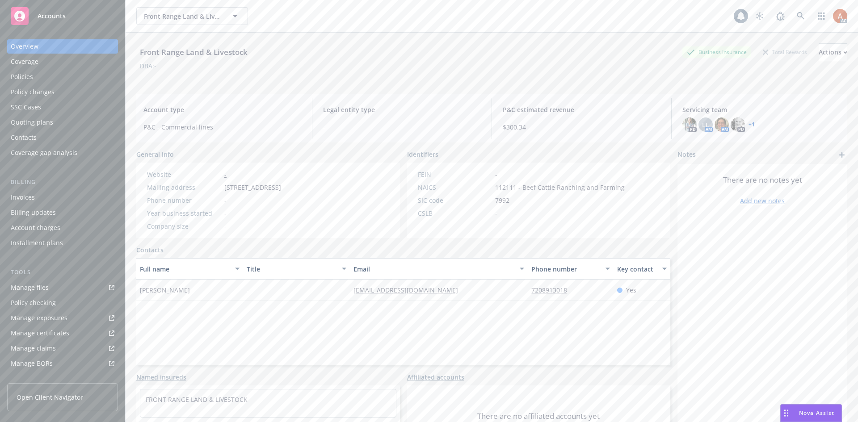
click at [26, 74] on div "Policies" at bounding box center [22, 77] width 22 height 14
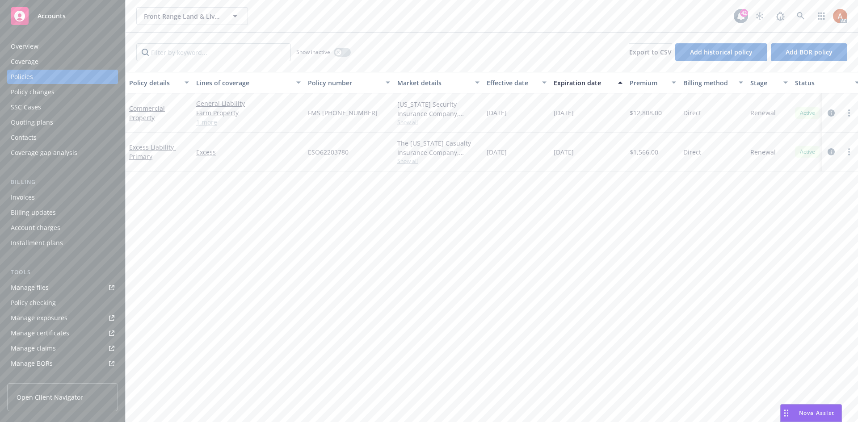
click at [21, 48] on div "Overview" at bounding box center [25, 46] width 28 height 14
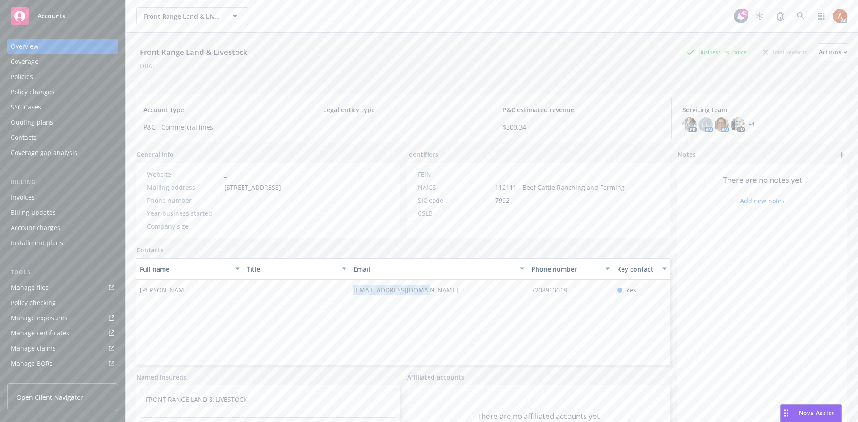
drag, startPoint x: 345, startPoint y: 288, endPoint x: 458, endPoint y: 291, distance: 112.7
click at [458, 289] on div "[PERSON_NAME] - [EMAIL_ADDRESS][DOMAIN_NAME] 7208913018 Yes" at bounding box center [403, 290] width 534 height 21
copy div "[EMAIL_ADDRESS][DOMAIN_NAME]"
click at [27, 78] on div "Policies" at bounding box center [22, 77] width 22 height 14
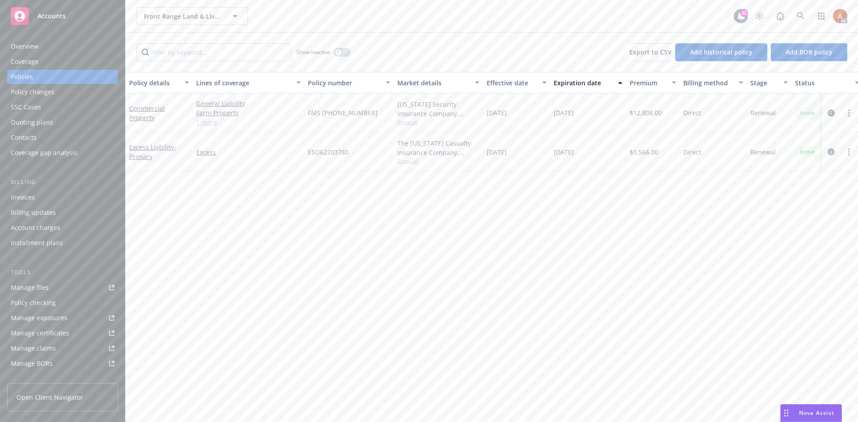
click at [15, 47] on div "Overview" at bounding box center [25, 46] width 28 height 14
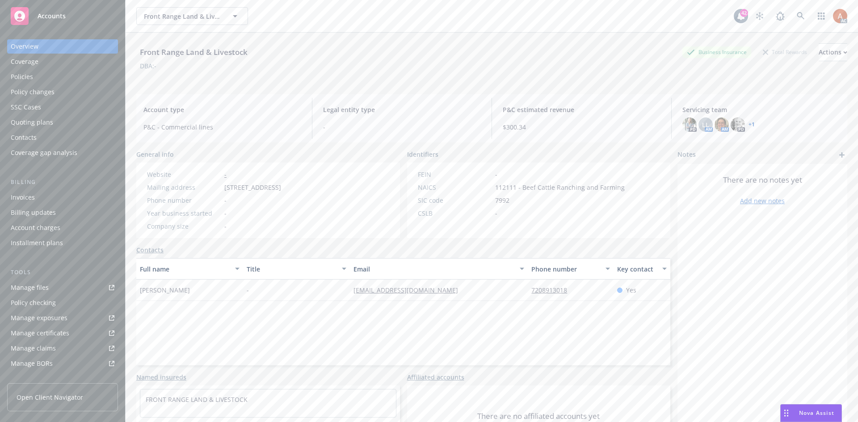
click at [497, 188] on span "112111 - Beef Cattle Ranching and Farming" at bounding box center [560, 187] width 130 height 9
copy span "112111"
drag, startPoint x: 558, startPoint y: 227, endPoint x: 517, endPoint y: 202, distance: 48.5
click at [558, 227] on div "FEIN - NAICS 112111 - Beef Cattle Ranching and Farming SIC code 7992 CSLB -" at bounding box center [521, 201] width 228 height 76
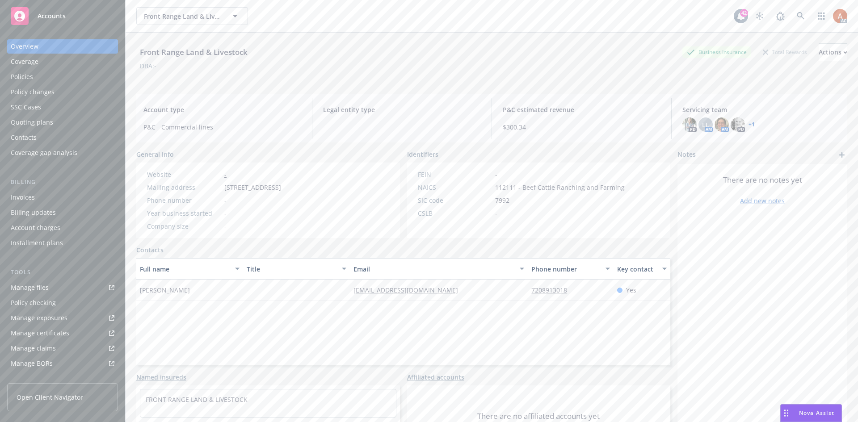
click at [508, 190] on span "112111 - Beef Cattle Ranching and Farming" at bounding box center [560, 187] width 130 height 9
copy span "112111"
drag, startPoint x: 336, startPoint y: 234, endPoint x: 347, endPoint y: 229, distance: 12.2
click at [292, 234] on div "Website - Mailing address PO Box 460972, Denver, CO, 80246 Phone number - Year …" at bounding box center [214, 201] width 156 height 76
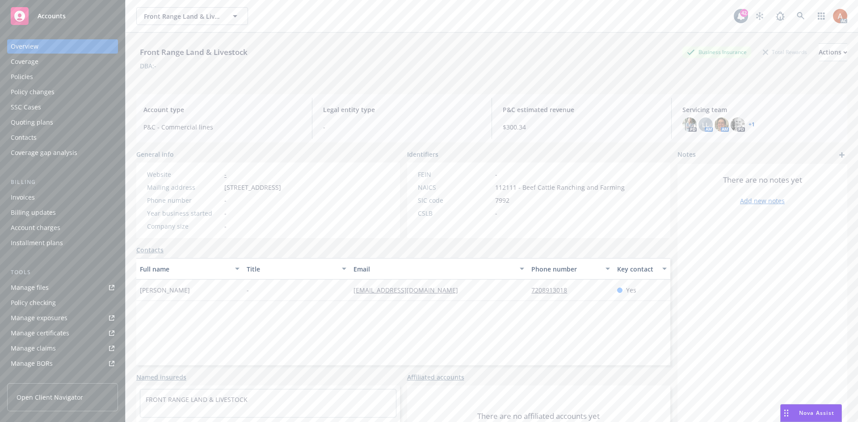
click at [374, 335] on div "Full name Title Email Phone number Key contact Benjamin Schulein - bschulein67@…" at bounding box center [403, 311] width 534 height 107
drag, startPoint x: 510, startPoint y: 290, endPoint x: 588, endPoint y: 299, distance: 77.8
click at [588, 299] on div "Benjamin Schulein - bschulein67@gmail.com 7208913018 Yes" at bounding box center [403, 290] width 534 height 21
copy div "7208913018"
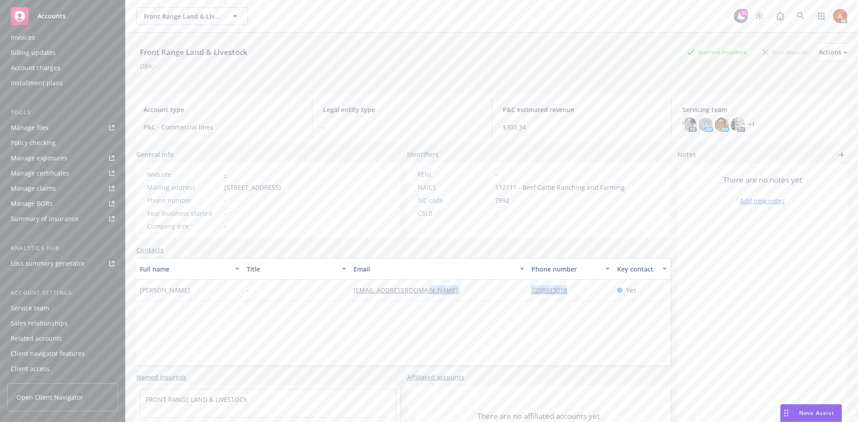
click at [33, 312] on div "Service team" at bounding box center [30, 308] width 38 height 14
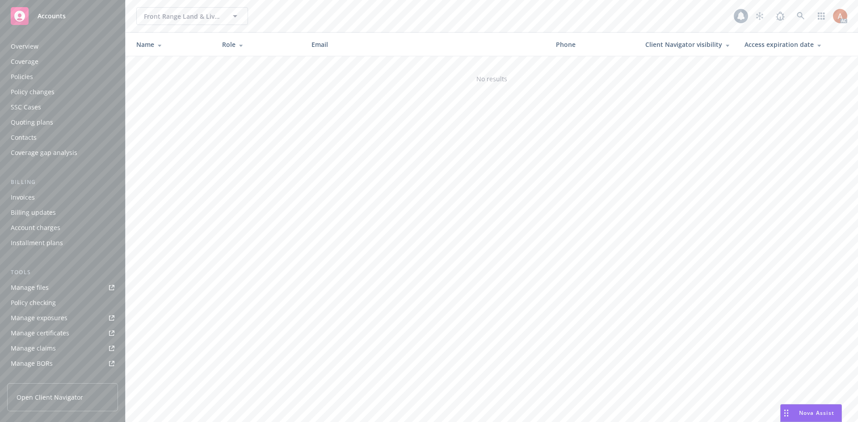
scroll to position [160, 0]
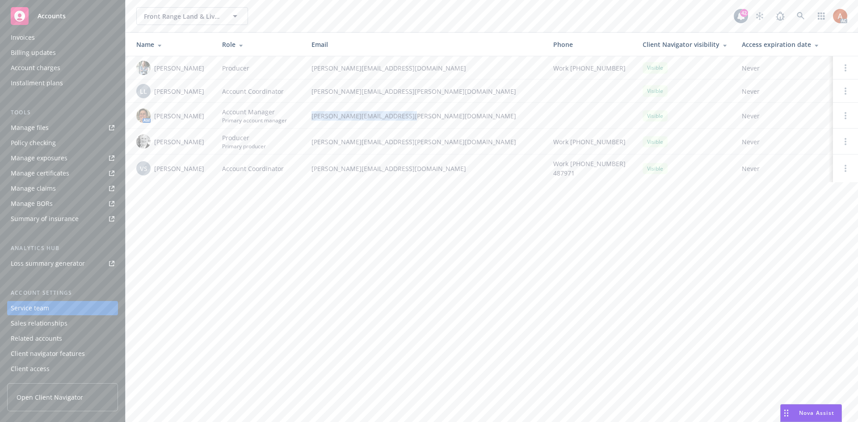
drag, startPoint x: 312, startPoint y: 116, endPoint x: 430, endPoint y: 117, distance: 118.5
click at [430, 117] on span "nicholas.baldwin@newfront.com" at bounding box center [426, 115] width 228 height 9
copy span "nicholas.baldwin@newfront.com"
click at [18, 80] on div "Policies" at bounding box center [22, 77] width 22 height 14
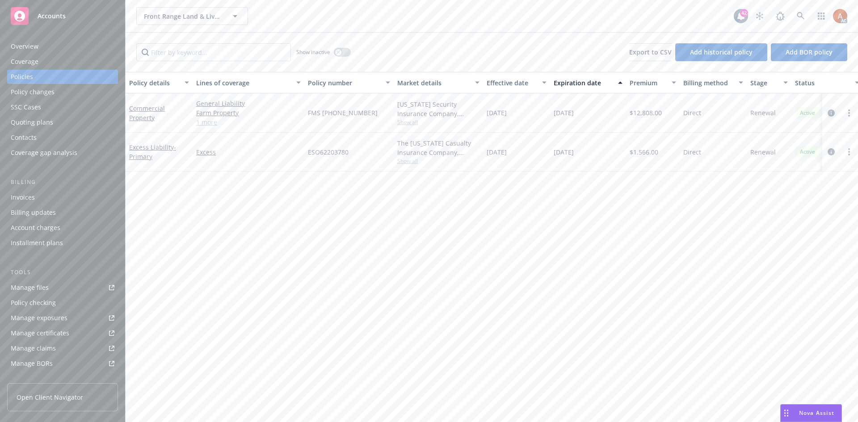
click at [833, 113] on icon "circleInformation" at bounding box center [831, 113] width 7 height 7
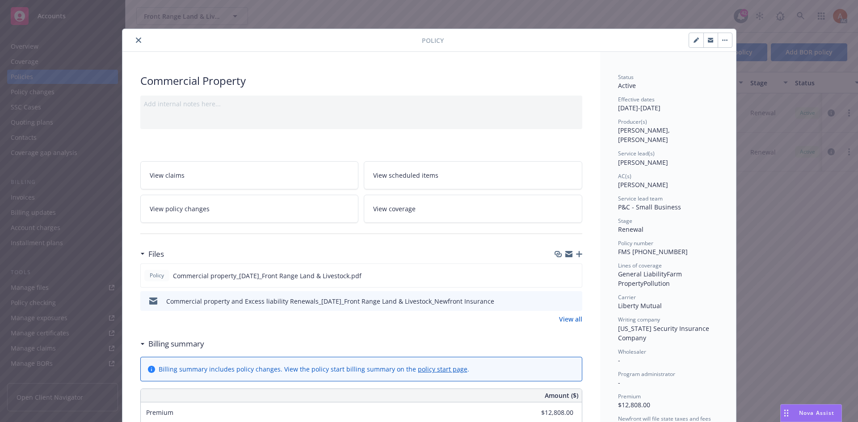
click at [565, 317] on link "View all" at bounding box center [570, 319] width 23 height 9
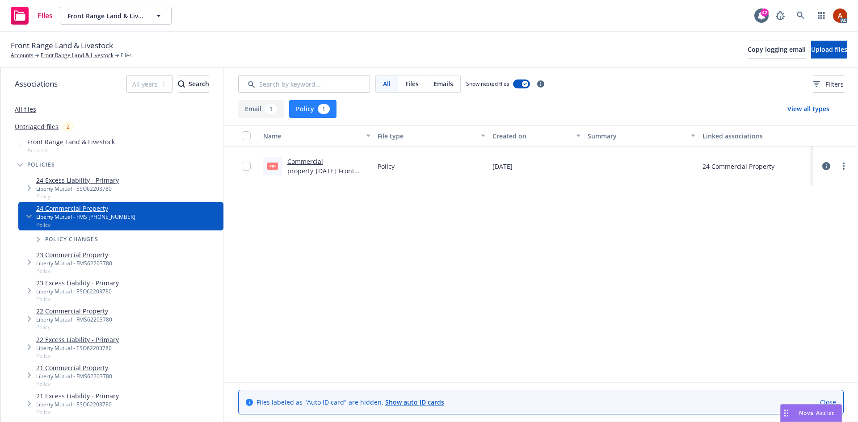
click at [313, 163] on link "Commercial property_[DATE]_Front Range Land & Livestock.pdf" at bounding box center [328, 170] width 82 height 27
click at [80, 55] on link "Front Range Land & Livestock" at bounding box center [77, 55] width 73 height 8
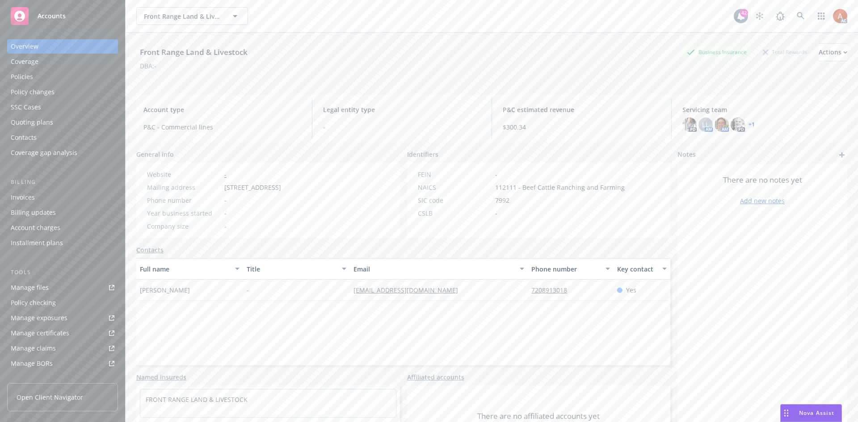
click at [26, 77] on div "Policies" at bounding box center [22, 77] width 22 height 14
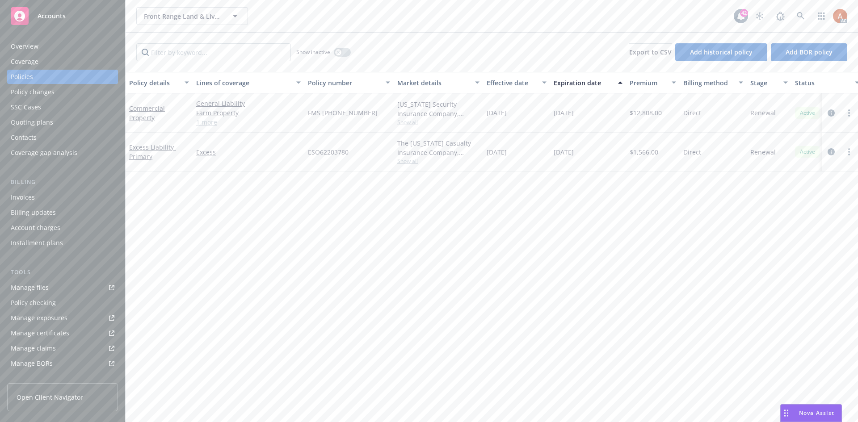
click at [207, 123] on link "1 more" at bounding box center [248, 122] width 105 height 9
click at [401, 129] on span "Show all" at bounding box center [438, 127] width 82 height 8
drag, startPoint x: 308, startPoint y: 178, endPoint x: 358, endPoint y: 178, distance: 49.6
click at [358, 178] on span "Liberty Mutual" at bounding box center [390, 178] width 164 height 9
copy span "Liberty Mutual"
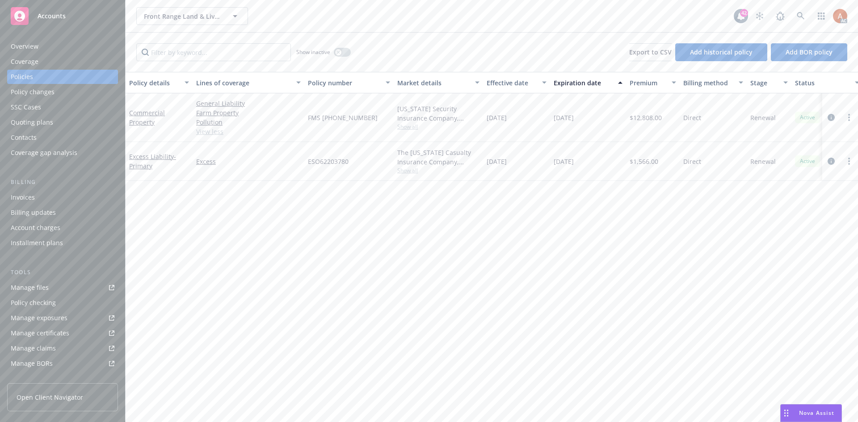
click at [558, 247] on div "Policy details Lines of coverage Policy number Market details Effective date Ex…" at bounding box center [492, 247] width 733 height 350
drag, startPoint x: 308, startPoint y: 118, endPoint x: 372, endPoint y: 119, distance: 63.5
click at [372, 119] on div "FMS [PHONE_NUMBER]" at bounding box center [348, 117] width 89 height 49
copy span "FMS [PHONE_NUMBER]"
click at [639, 115] on span "$12,808.00" at bounding box center [646, 117] width 32 height 9
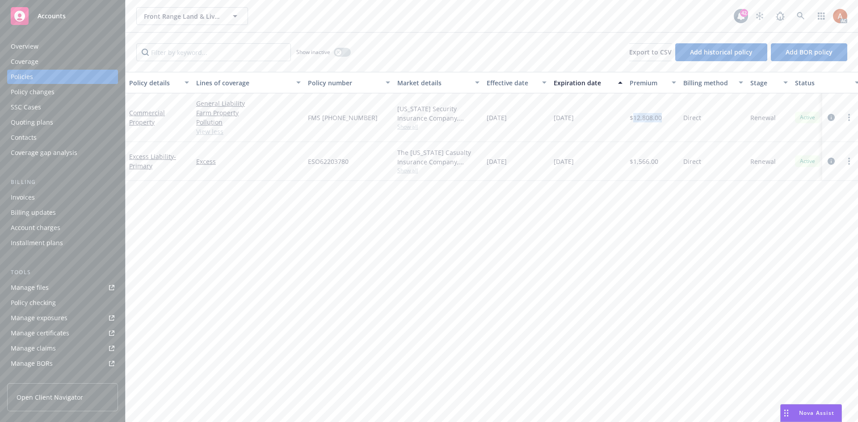
click at [639, 115] on span "$12,808.00" at bounding box center [646, 117] width 32 height 9
copy span "12,808.00"
click at [499, 237] on div "Policy details Lines of coverage Policy number Market details Effective date Ex…" at bounding box center [492, 247] width 733 height 350
click at [332, 53] on div "Show inactive" at bounding box center [323, 52] width 55 height 18
click at [338, 51] on icon "button" at bounding box center [339, 53] width 4 height 4
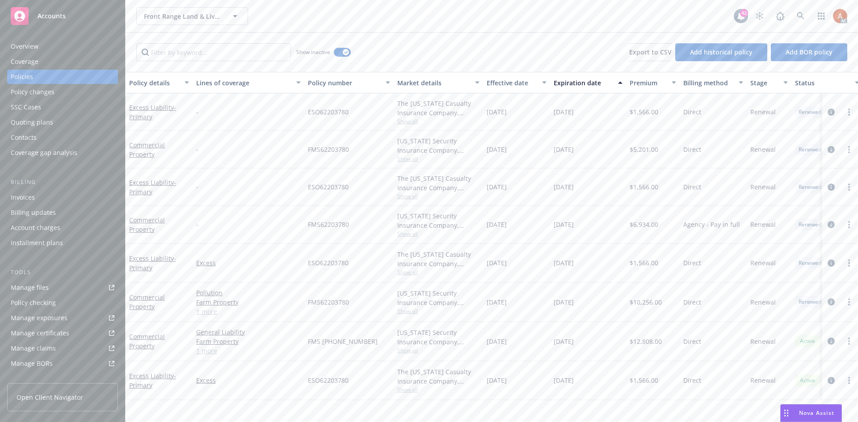
click at [513, 84] on div "Effective date" at bounding box center [512, 82] width 50 height 9
click at [409, 198] on span "Show all" at bounding box center [438, 201] width 82 height 8
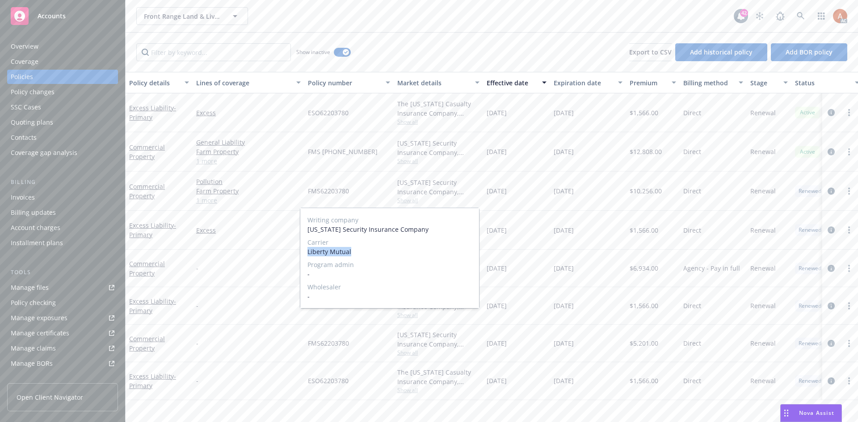
drag, startPoint x: 306, startPoint y: 253, endPoint x: 365, endPoint y: 253, distance: 59.0
click at [365, 253] on div "Writing company [US_STATE] Security Insurance Company Carrier Liberty Mutual Pr…" at bounding box center [389, 258] width 179 height 100
copy span "Liberty Mutual"
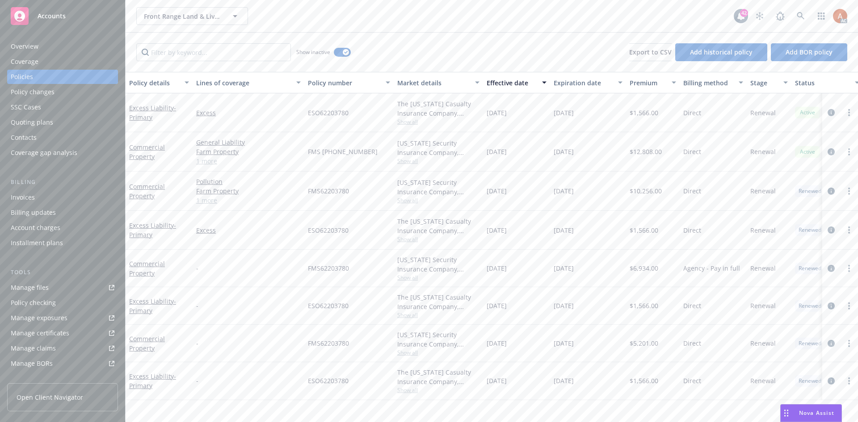
click at [345, 187] on span "FMS62203780" at bounding box center [328, 190] width 41 height 9
drag, startPoint x: 304, startPoint y: 191, endPoint x: 354, endPoint y: 196, distance: 49.8
click at [360, 190] on div "FMS62203780" at bounding box center [348, 191] width 89 height 39
copy span "FMS62203780"
click at [648, 189] on span "$10,256.00" at bounding box center [646, 190] width 32 height 9
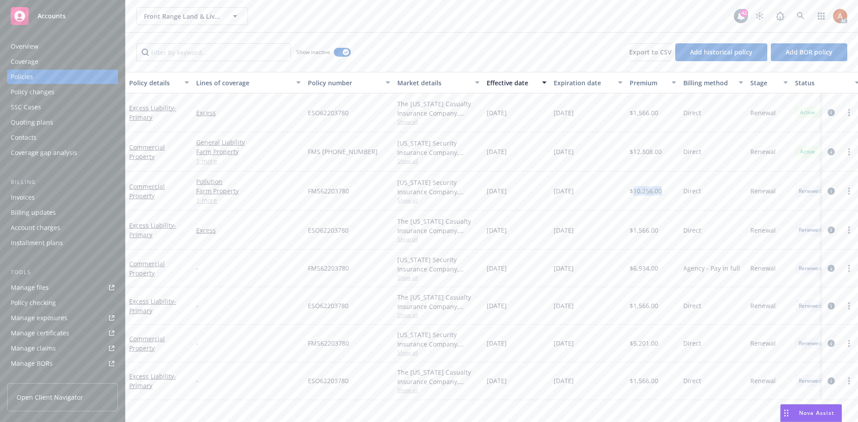
click at [648, 189] on span "$10,256.00" at bounding box center [646, 190] width 32 height 9
copy span "10,256.00"
drag, startPoint x: 558, startPoint y: 192, endPoint x: 592, endPoint y: 190, distance: 34.0
click at [591, 190] on div "[DATE]" at bounding box center [588, 191] width 76 height 39
copy span "0/15/2024"
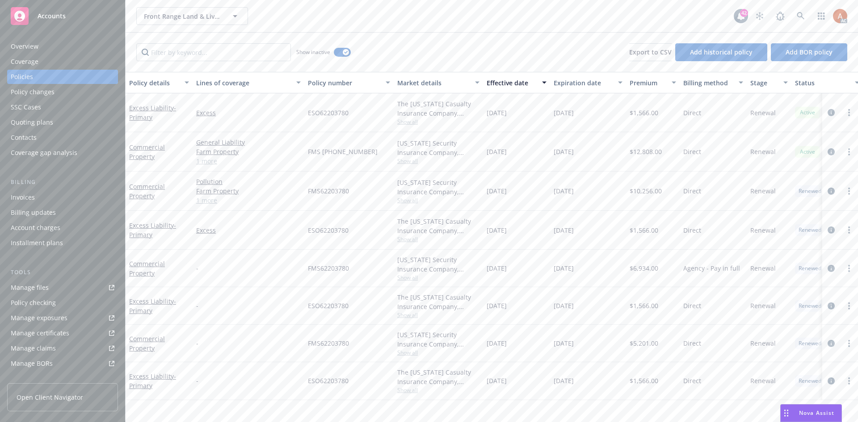
click at [551, 190] on div "[DATE]" at bounding box center [588, 191] width 76 height 39
drag, startPoint x: 552, startPoint y: 189, endPoint x: 613, endPoint y: 193, distance: 60.9
click at [613, 193] on div "[DATE]" at bounding box center [588, 191] width 76 height 39
copy span "[DATE]"
drag, startPoint x: 267, startPoint y: 227, endPoint x: 284, endPoint y: 231, distance: 17.9
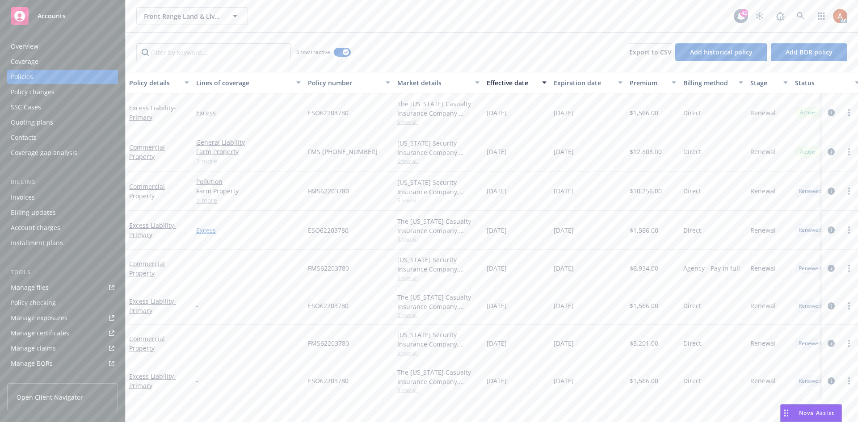
click at [268, 227] on link "Excess" at bounding box center [248, 230] width 105 height 9
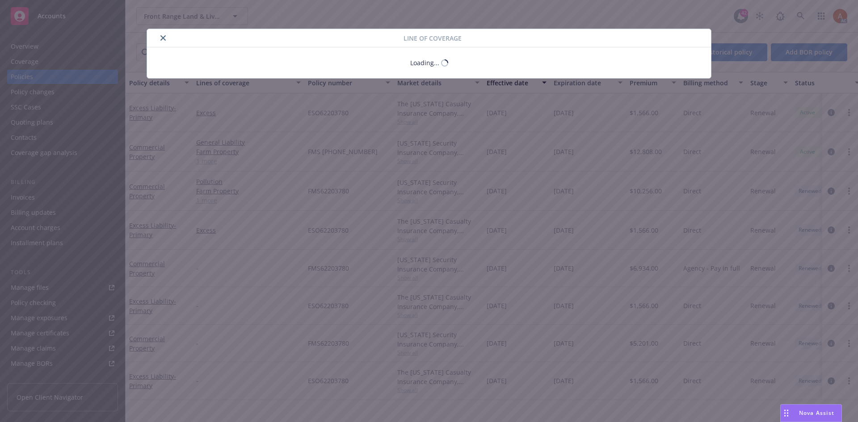
drag, startPoint x: 296, startPoint y: 232, endPoint x: 373, endPoint y: 232, distance: 76.4
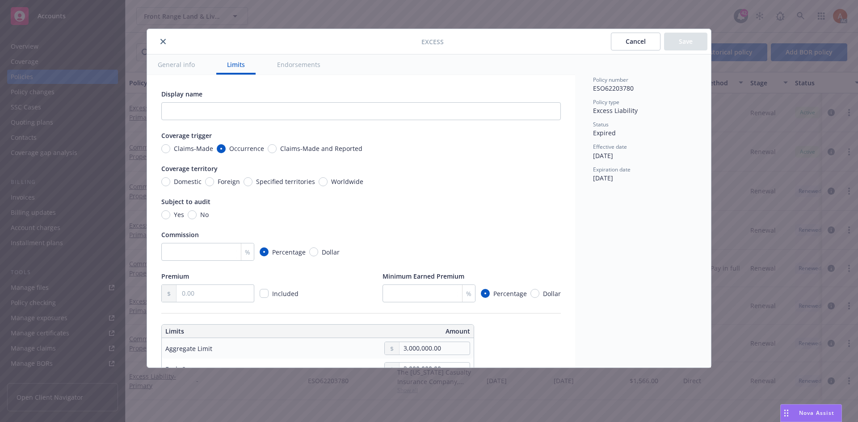
click at [167, 42] on button "close" at bounding box center [163, 41] width 11 height 11
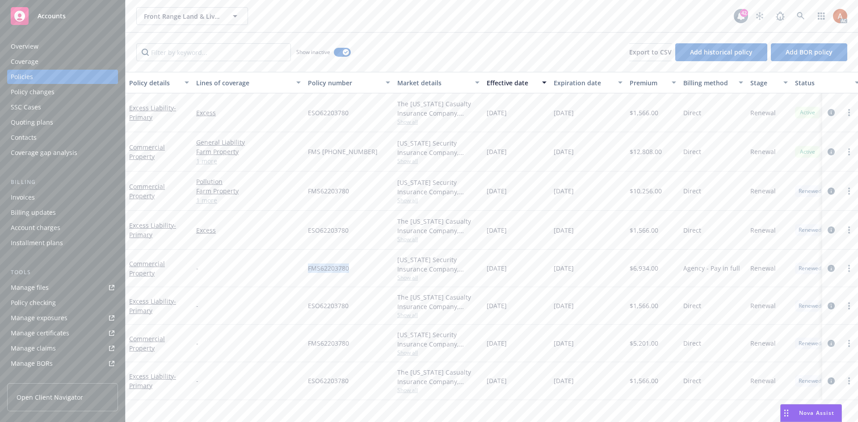
drag, startPoint x: 306, startPoint y: 264, endPoint x: 368, endPoint y: 264, distance: 62.6
click at [368, 264] on div "FMS62203780" at bounding box center [348, 269] width 89 height 38
click at [290, 233] on link "Excess" at bounding box center [248, 230] width 105 height 9
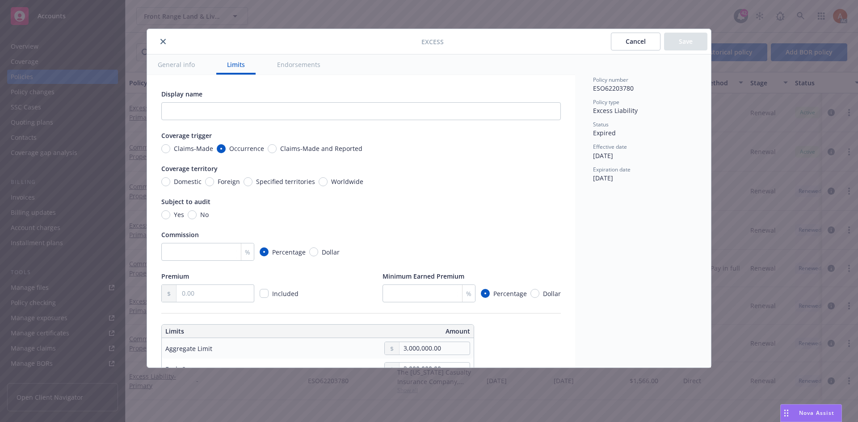
type textarea "x"
drag, startPoint x: 160, startPoint y: 43, endPoint x: 213, endPoint y: 131, distance: 102.3
click at [160, 43] on button "close" at bounding box center [163, 41] width 11 height 11
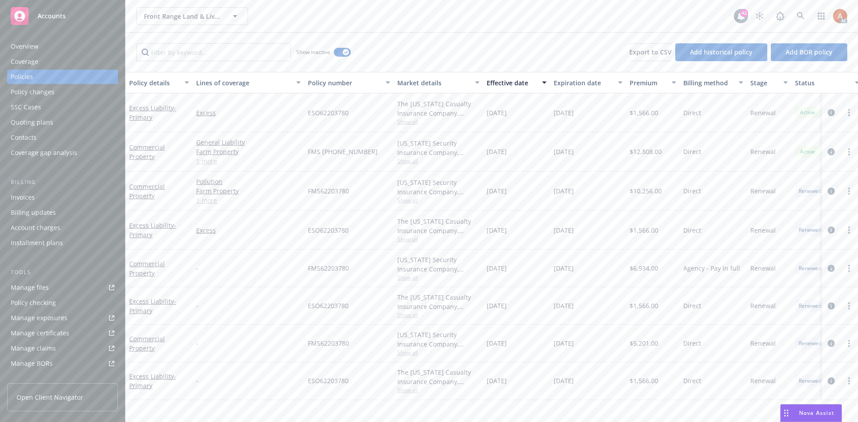
click at [320, 226] on span "ESO62203780" at bounding box center [328, 230] width 41 height 9
copy span "ESO62203780"
click at [647, 232] on span "$1,566.00" at bounding box center [644, 230] width 29 height 9
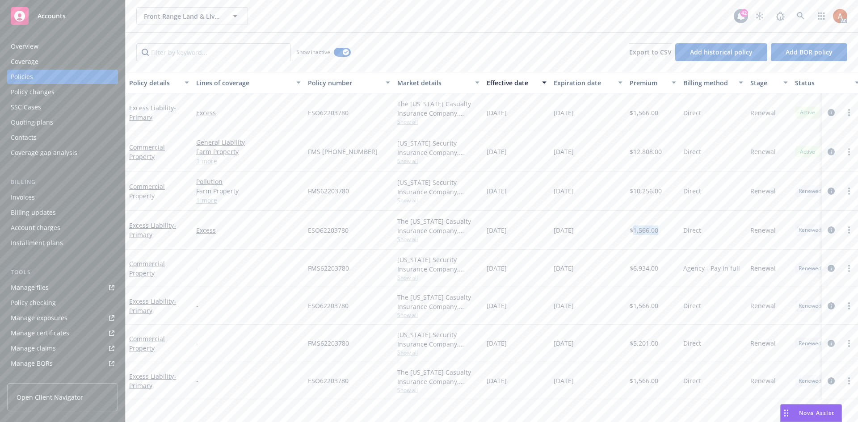
copy span "1,566.00"
click at [412, 243] on span "Show all" at bounding box center [438, 240] width 82 height 8
drag, startPoint x: 314, startPoint y: 294, endPoint x: 371, endPoint y: 291, distance: 57.3
click at [371, 291] on div "Writing company The [US_STATE] Casualty Insurance Company Carrier Liberty Mutua…" at bounding box center [389, 298] width 179 height 100
click at [287, 248] on div "Excess" at bounding box center [249, 230] width 112 height 39
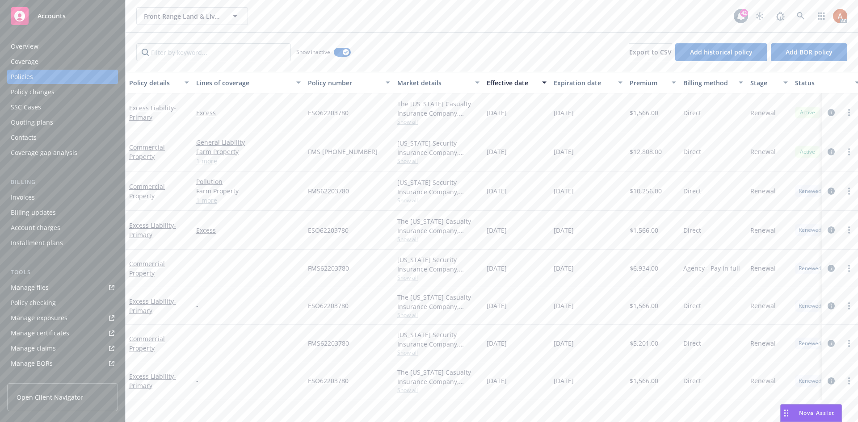
click at [337, 232] on span "ESO62203780" at bounding box center [328, 230] width 41 height 9
click at [320, 111] on span "ESO62203780" at bounding box center [328, 112] width 41 height 9
click at [286, 176] on div "Pollution Farm Property General Liability 1 more" at bounding box center [249, 191] width 112 height 39
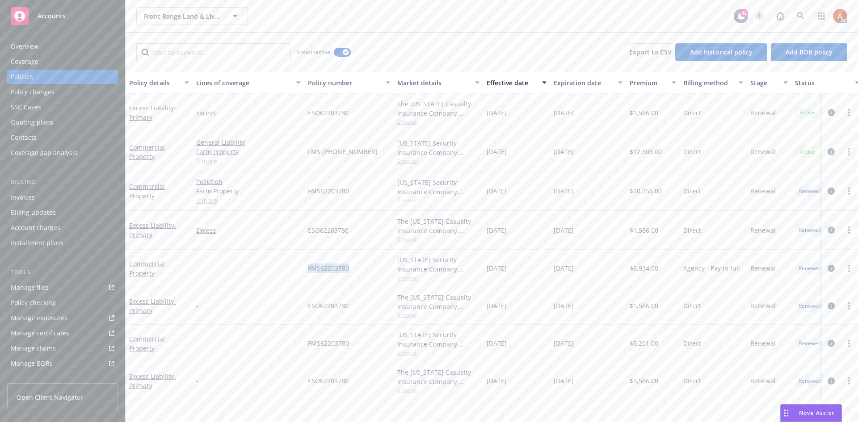
drag, startPoint x: 307, startPoint y: 265, endPoint x: 365, endPoint y: 265, distance: 58.1
click at [365, 265] on div "FMS62203780" at bounding box center [348, 269] width 89 height 38
click at [638, 269] on span "$6,934.00" at bounding box center [644, 268] width 29 height 9
drag, startPoint x: 487, startPoint y: 269, endPoint x: 533, endPoint y: 268, distance: 46.1
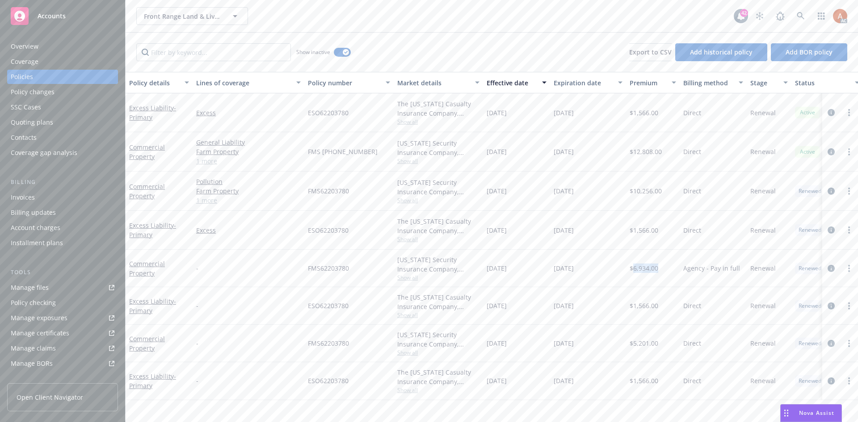
click at [527, 269] on div "[DATE]" at bounding box center [516, 269] width 67 height 38
click at [630, 281] on div "$6,934.00" at bounding box center [653, 269] width 54 height 38
drag, startPoint x: 553, startPoint y: 266, endPoint x: 598, endPoint y: 269, distance: 44.8
click at [598, 269] on div "[DATE]" at bounding box center [588, 269] width 76 height 38
click at [186, 52] on input "Filter by keyword..." at bounding box center [213, 52] width 155 height 18
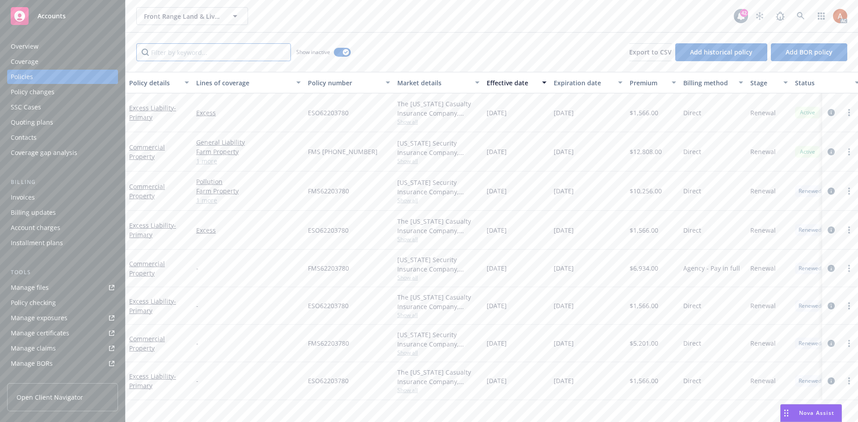
click at [246, 59] on input "Filter by keyword..." at bounding box center [213, 52] width 155 height 18
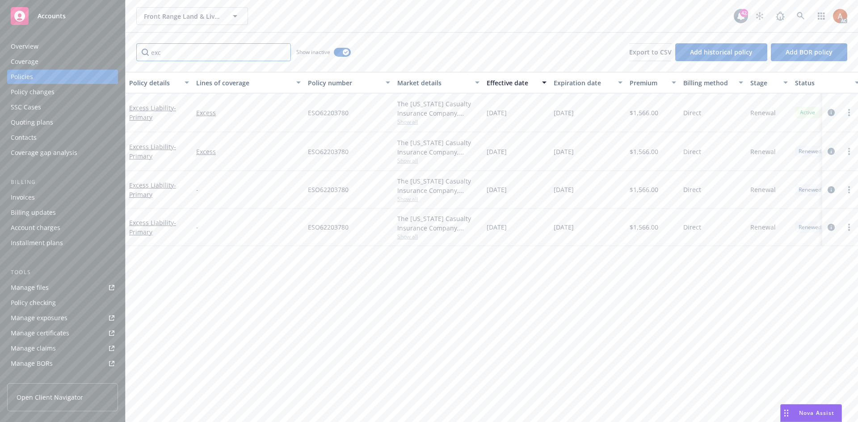
type input "exc"
click at [404, 201] on span "Show all" at bounding box center [438, 199] width 82 height 8
drag, startPoint x: 303, startPoint y: 253, endPoint x: 375, endPoint y: 253, distance: 72.4
click at [375, 253] on div "Writing company The [US_STATE] Casualty Insurance Company Carrier Liberty Mutua…" at bounding box center [389, 257] width 179 height 100
click at [258, 211] on div "-" at bounding box center [249, 228] width 112 height 38
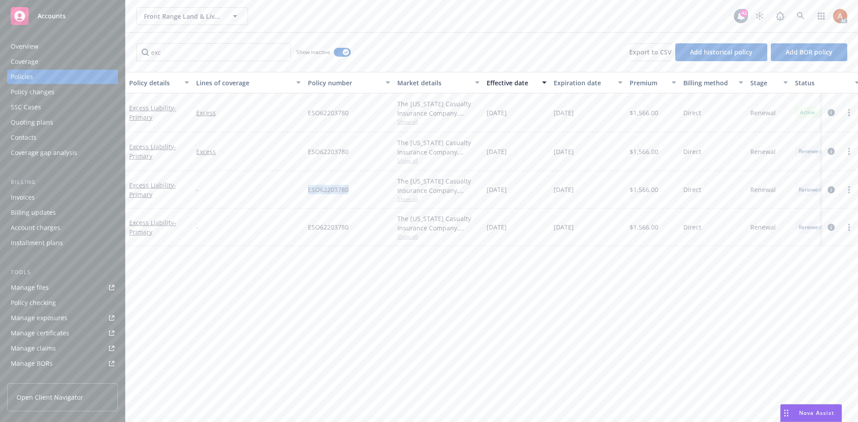
drag, startPoint x: 296, startPoint y: 188, endPoint x: 368, endPoint y: 188, distance: 72.4
click at [368, 188] on div "Excess Liability - Primary - ESO62203780 The [US_STATE] Casualty Insurance Comp…" at bounding box center [557, 190] width 863 height 38
click at [645, 193] on span "$1,566.00" at bounding box center [644, 189] width 29 height 9
